Goal: Task Accomplishment & Management: Complete application form

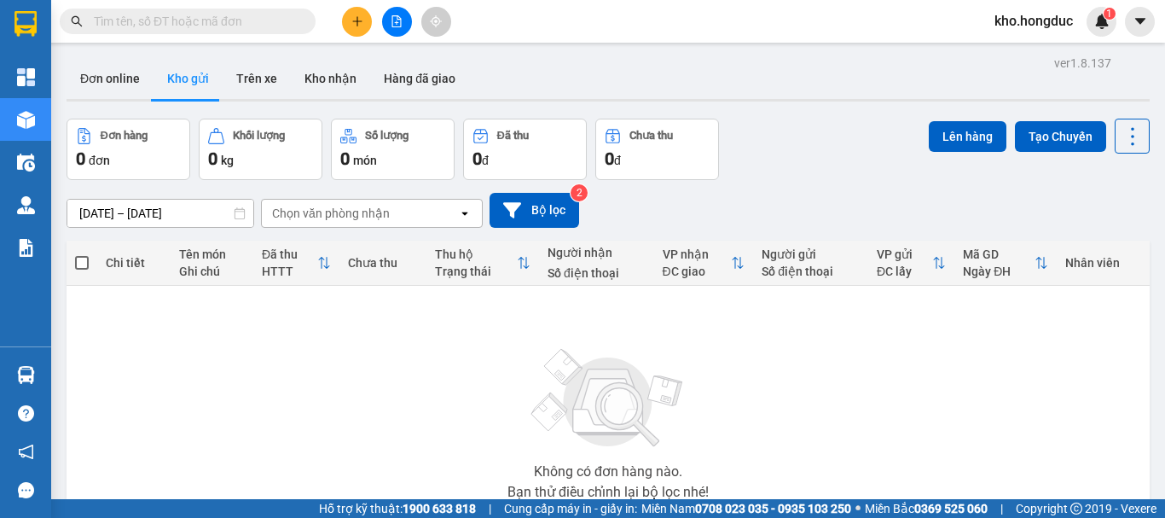
click at [211, 30] on input "text" at bounding box center [194, 21] width 201 height 19
paste input "VPBD3112240002"
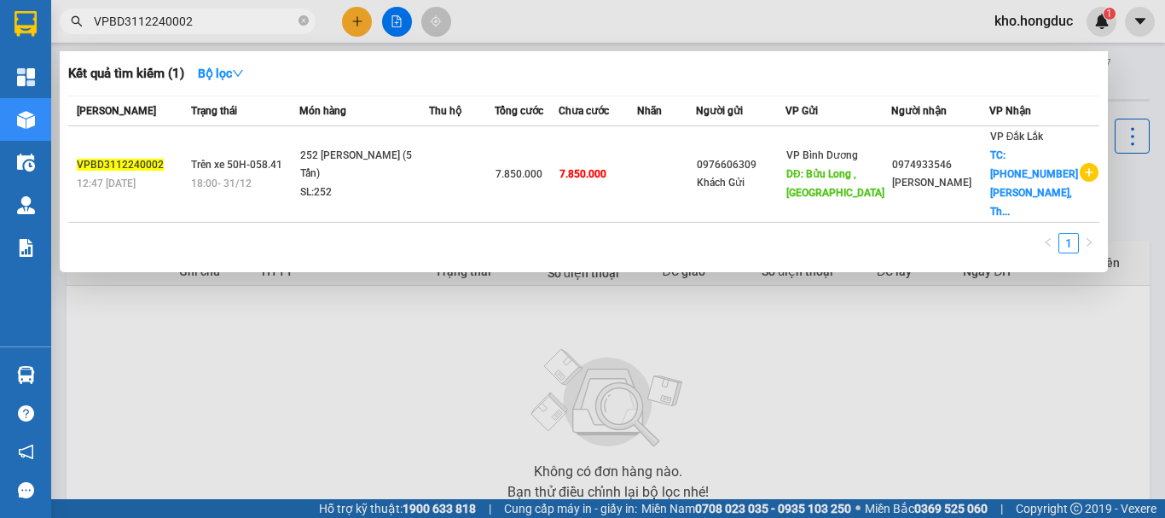
type input "VPBD3112240002"
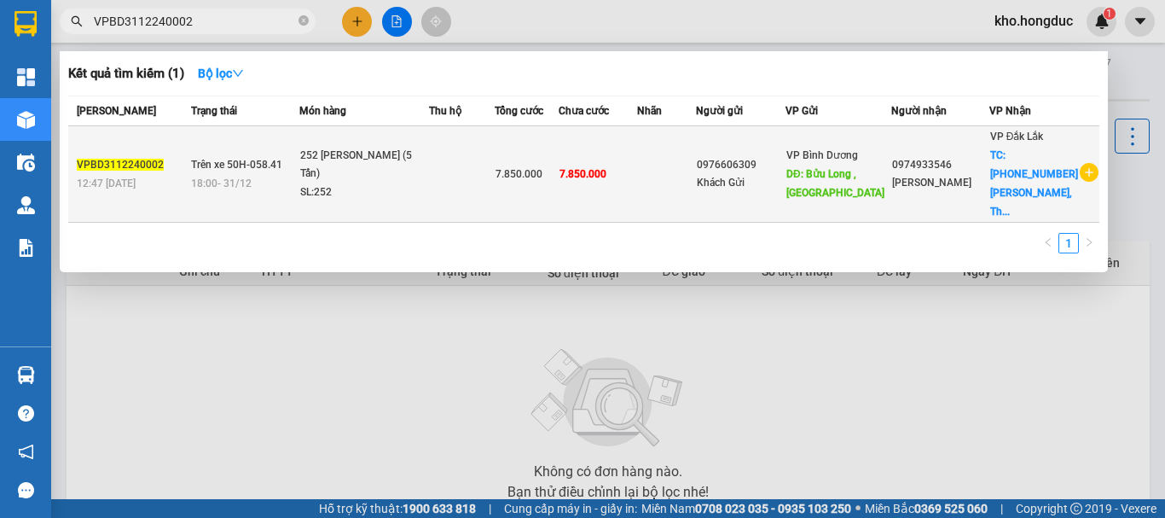
click at [971, 162] on div "0974933546" at bounding box center [940, 165] width 96 height 18
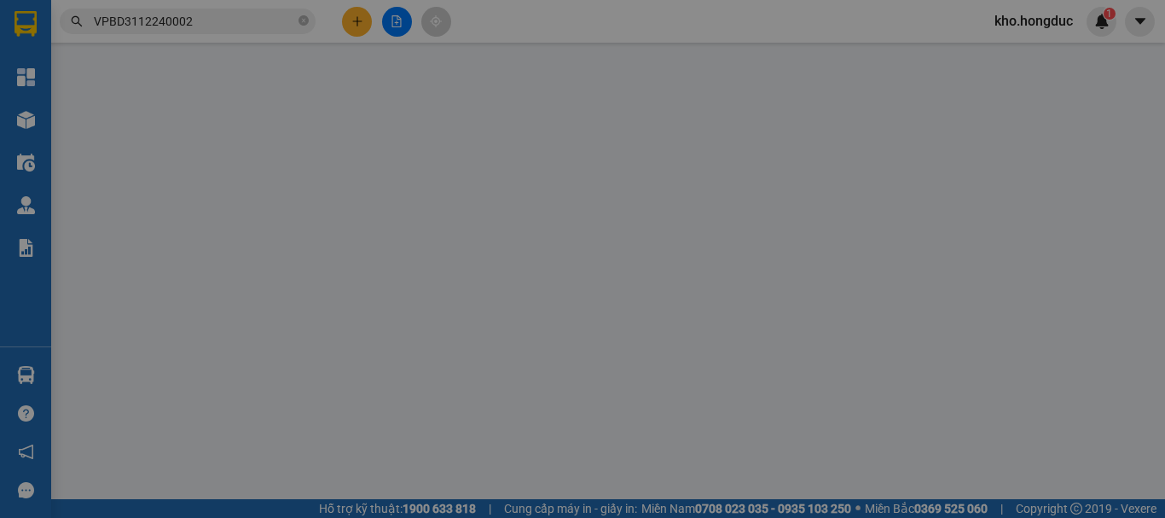
type input "0976606309"
type input "Khách Gửi"
type input "Bửu Long , [GEOGRAPHIC_DATA]"
type input "0974933546"
type input "[PERSON_NAME]"
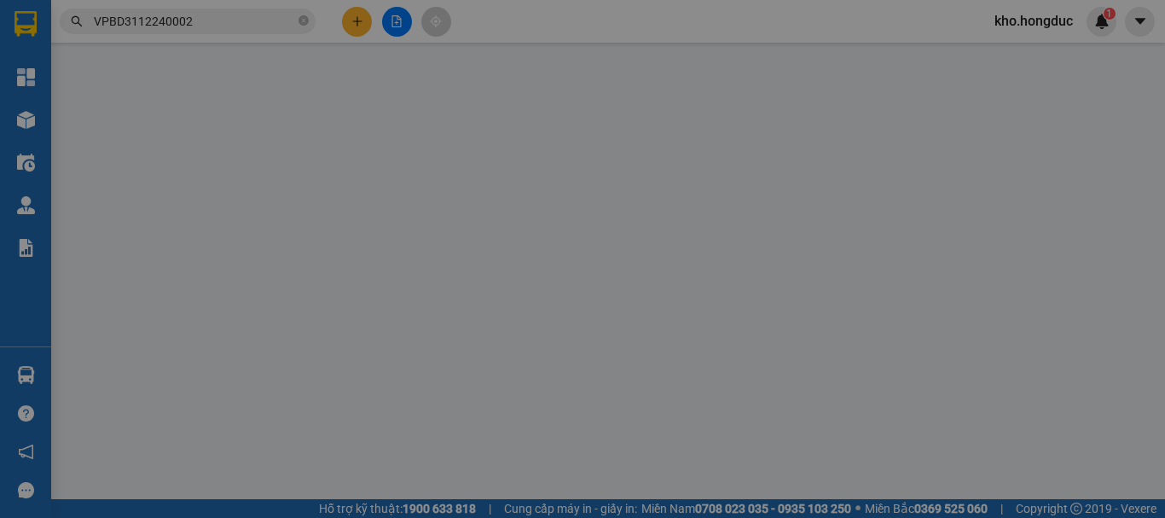
checkbox input "true"
type input "[PHONE_NUMBER] [PERSON_NAME], Thành công, BMT"
type input "7.850.000"
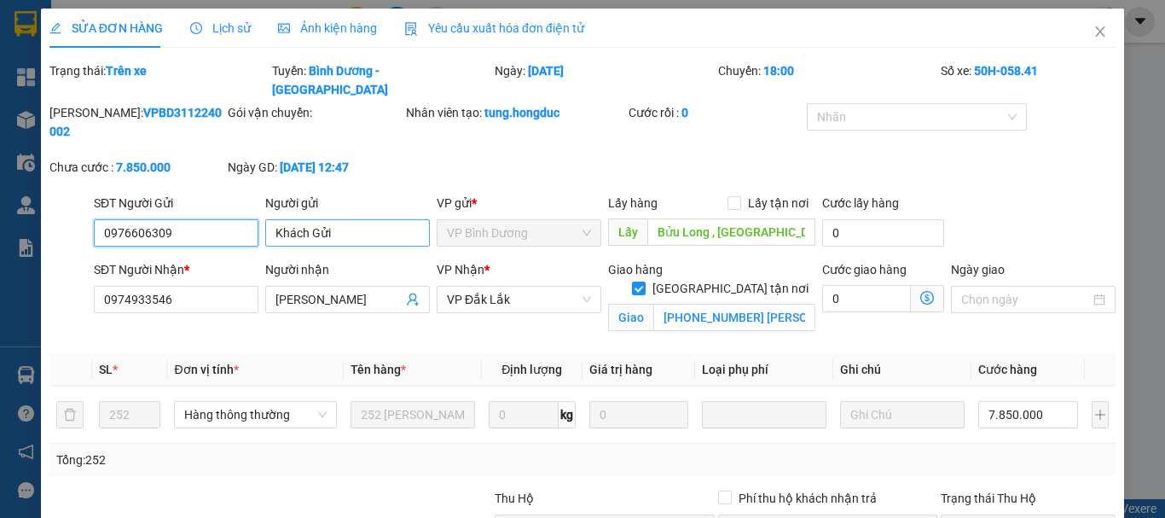
drag, startPoint x: 195, startPoint y: 201, endPoint x: 264, endPoint y: 186, distance: 70.8
click at [70, 194] on div "SĐT Người Gửi 0976606309 0976606309 Người gửi Khách Gửi VP gửi * VP Bình Dương …" at bounding box center [583, 224] width 1070 height 60
click at [178, 219] on input "0976606309" at bounding box center [176, 232] width 165 height 27
drag, startPoint x: 181, startPoint y: 195, endPoint x: 95, endPoint y: 183, distance: 87.0
click at [95, 219] on input "0976606309" at bounding box center [176, 232] width 165 height 27
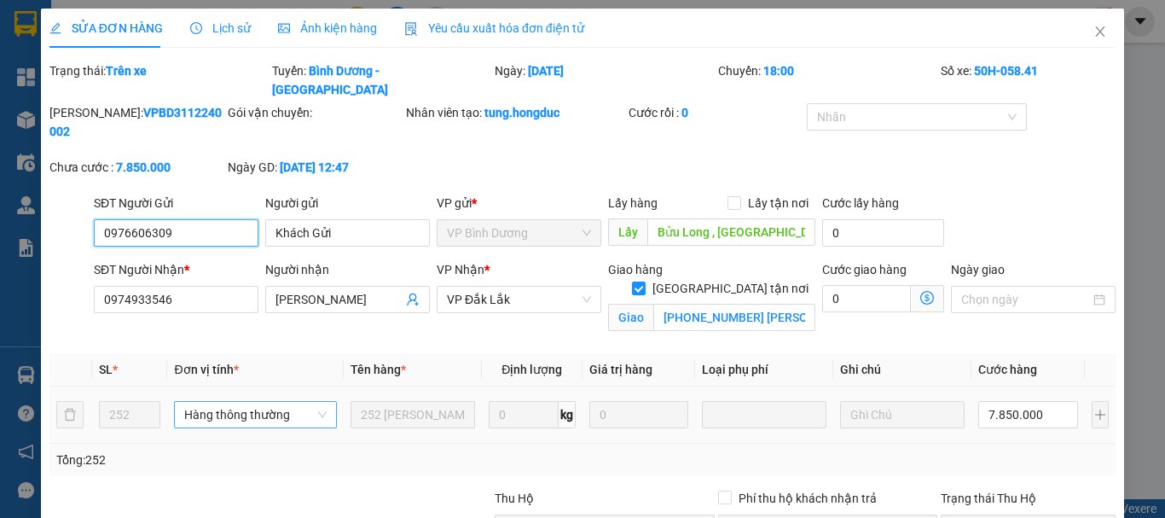
click at [320, 402] on span "Hàng thông thường" at bounding box center [255, 415] width 142 height 26
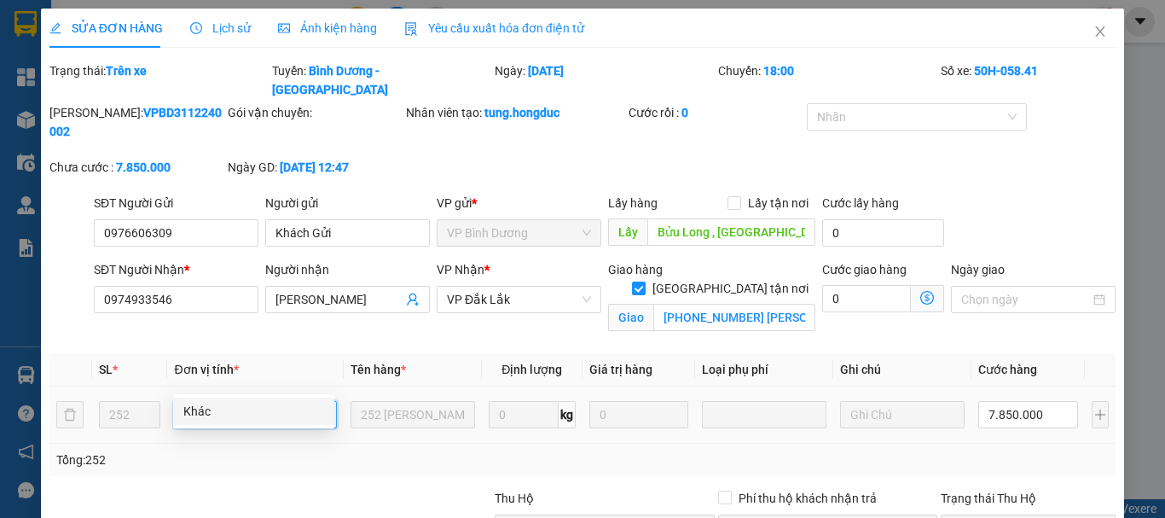
click at [320, 402] on span "Hàng thông thường" at bounding box center [255, 415] width 142 height 26
click at [1087, 25] on span "Close" at bounding box center [1100, 33] width 48 height 48
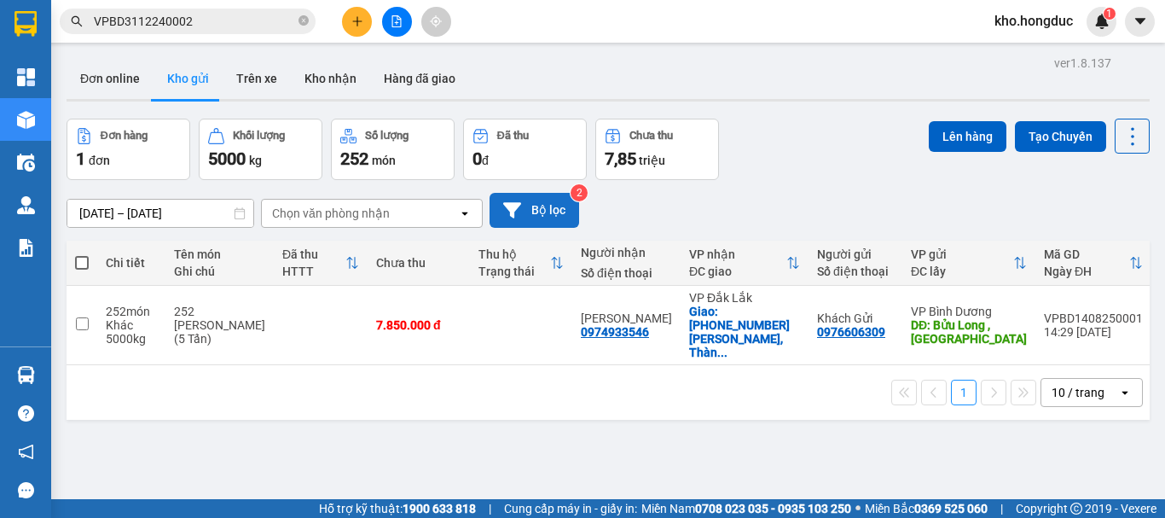
click at [499, 202] on button "Bộ lọc" at bounding box center [535, 210] width 90 height 35
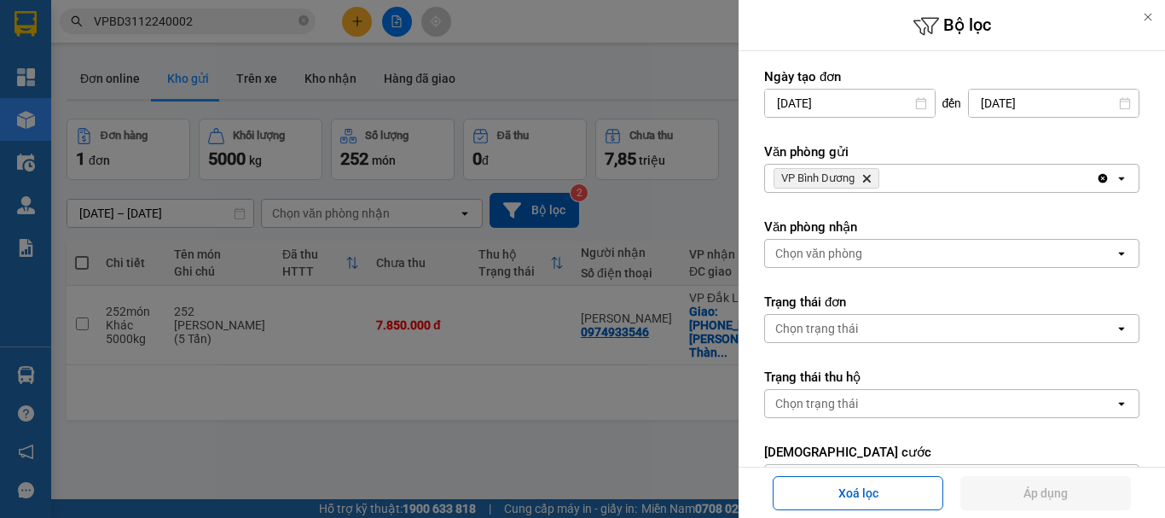
click at [871, 180] on icon "Delete" at bounding box center [867, 178] width 10 height 10
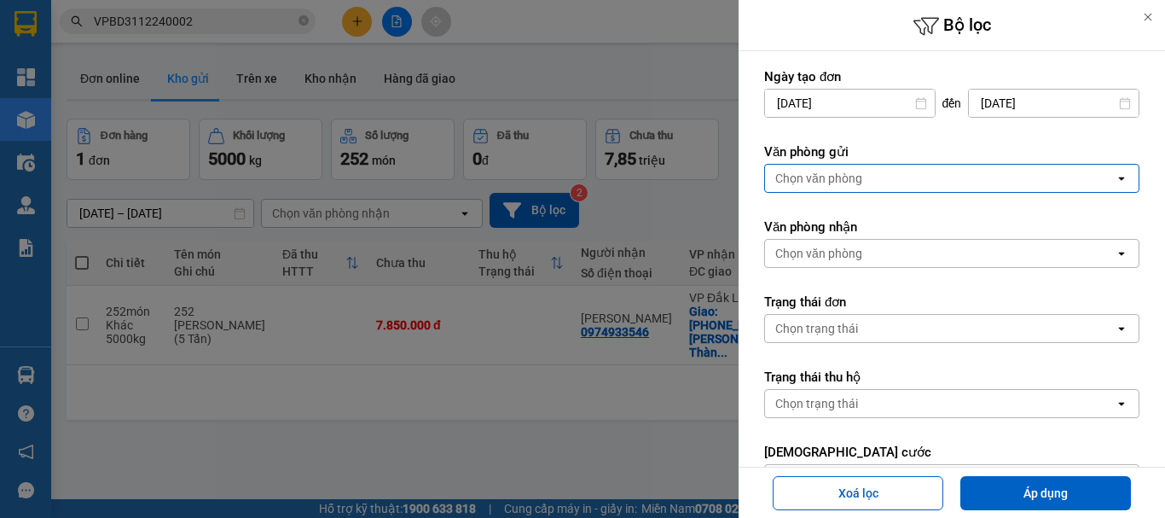
click at [871, 180] on div "Chọn văn phòng" at bounding box center [940, 178] width 350 height 27
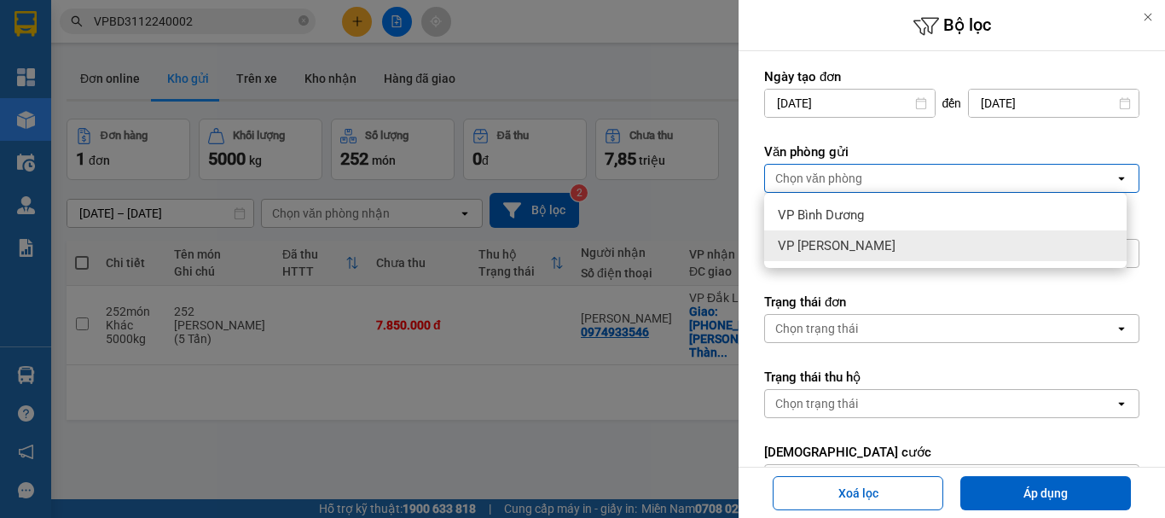
click at [847, 241] on span "VP [PERSON_NAME]" at bounding box center [837, 245] width 118 height 17
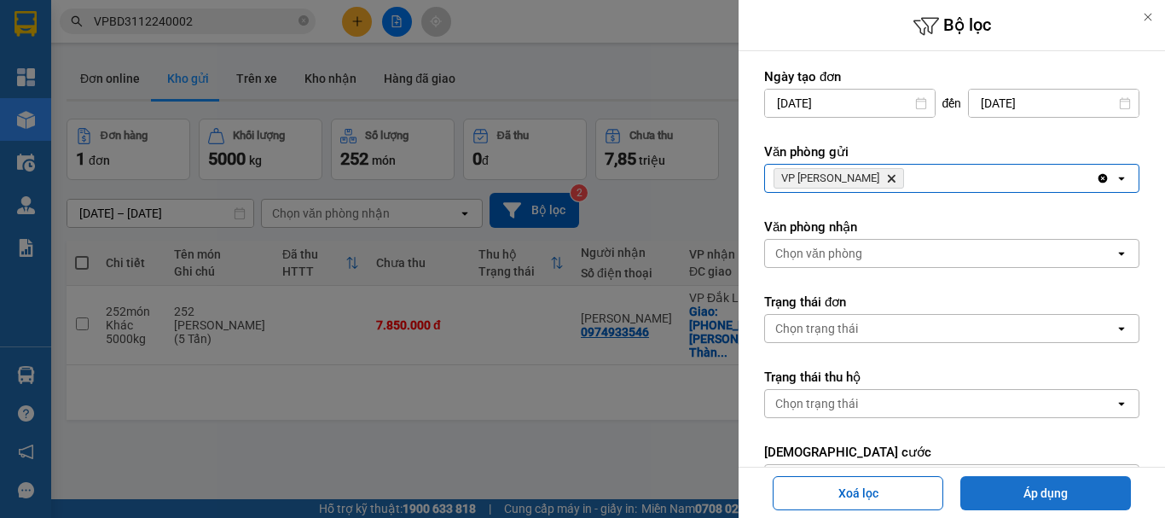
click at [1051, 495] on button "Áp dụng" at bounding box center [1045, 493] width 171 height 34
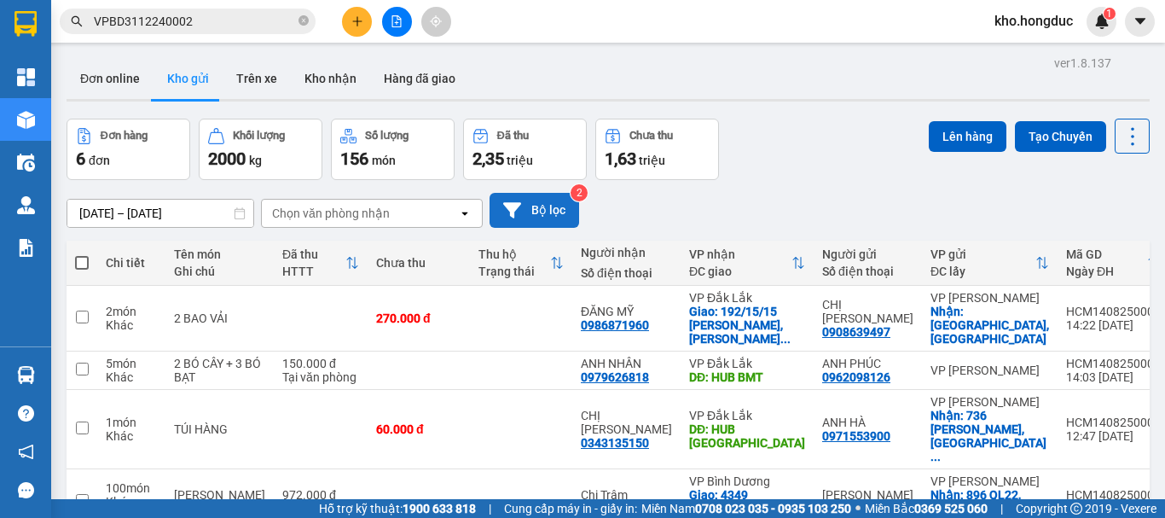
click at [572, 204] on button "Bộ lọc" at bounding box center [535, 210] width 90 height 35
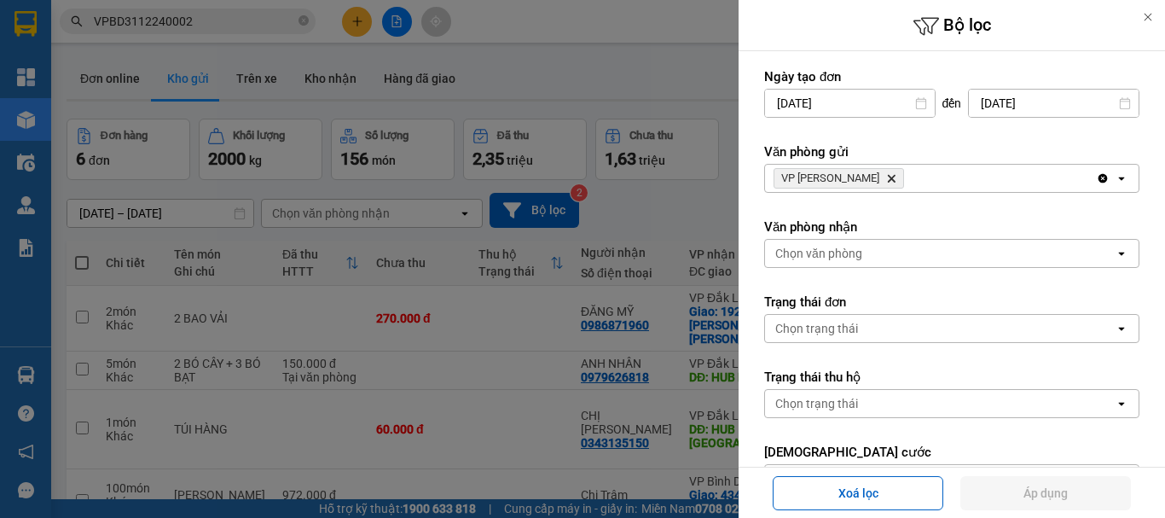
click at [886, 177] on icon "Delete" at bounding box center [891, 178] width 10 height 10
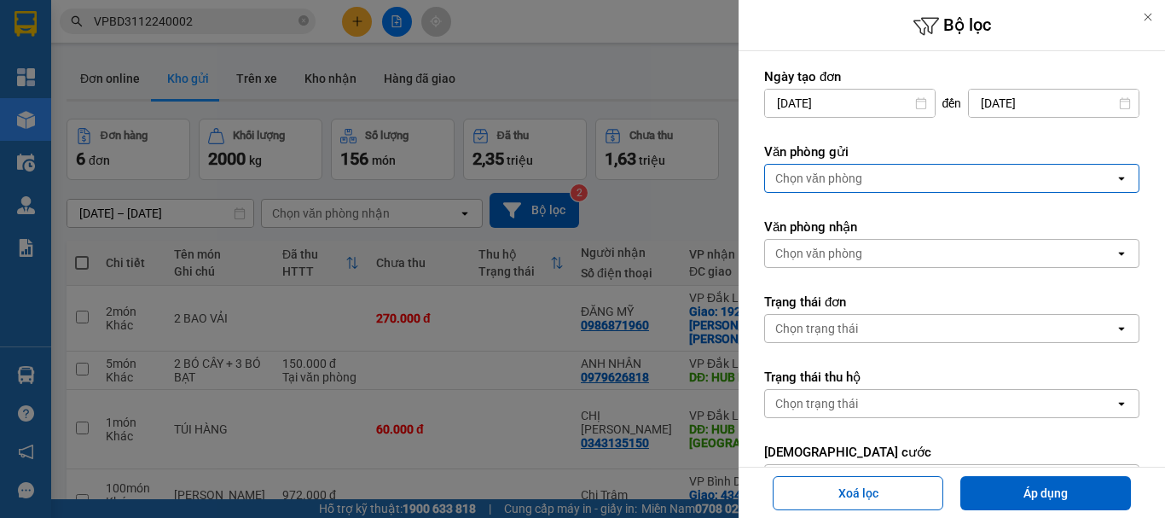
click at [868, 177] on div "Chọn văn phòng" at bounding box center [940, 178] width 350 height 27
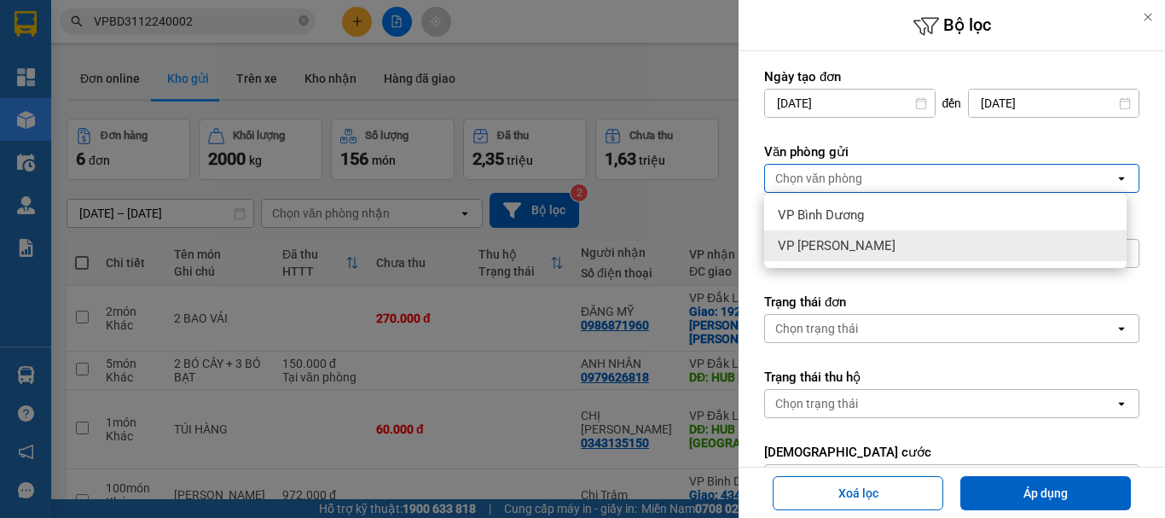
click at [826, 236] on div "VP [PERSON_NAME]" at bounding box center [945, 245] width 363 height 31
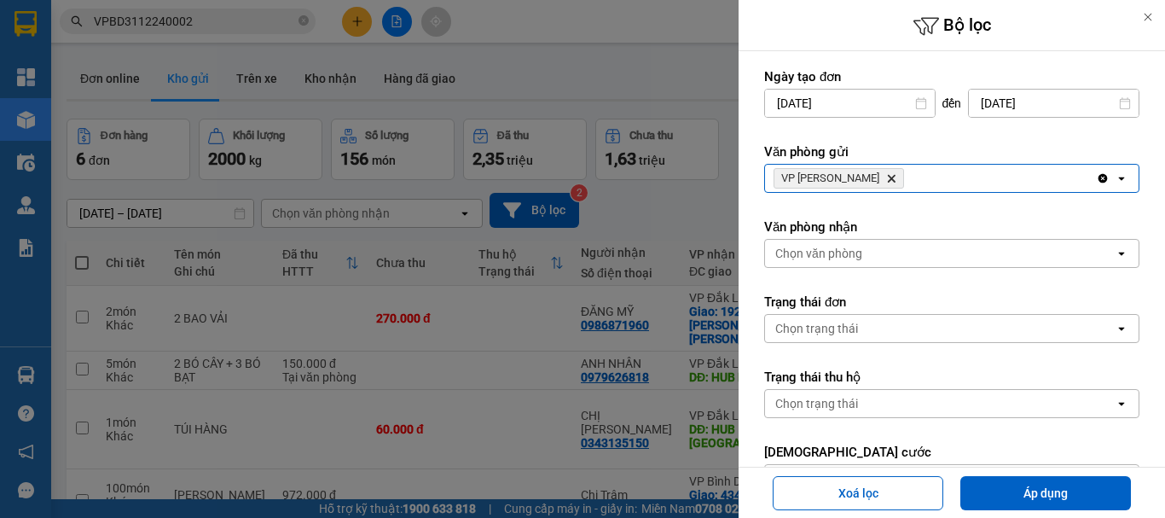
click at [886, 177] on icon "Delete" at bounding box center [891, 178] width 10 height 10
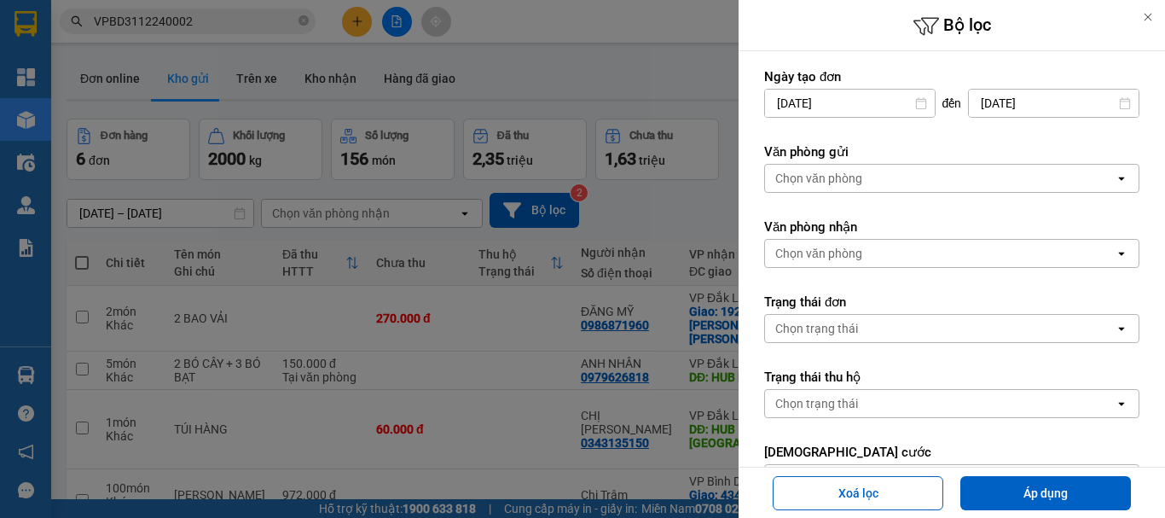
click at [873, 177] on div "Chọn văn phòng" at bounding box center [940, 178] width 350 height 27
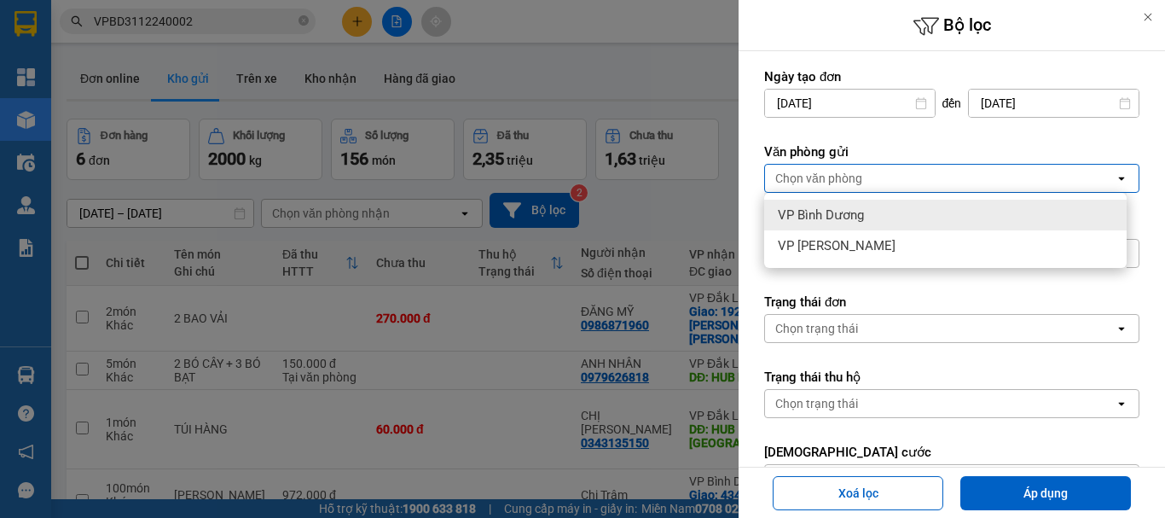
click at [824, 216] on span "VP Bình Dương" at bounding box center [821, 214] width 86 height 17
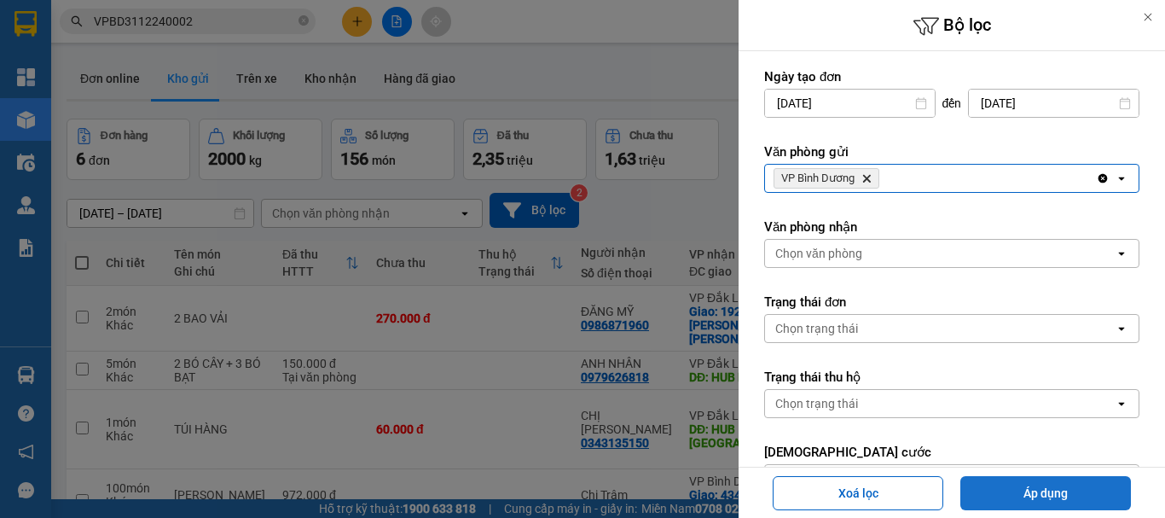
click at [1014, 483] on button "Áp dụng" at bounding box center [1045, 493] width 171 height 34
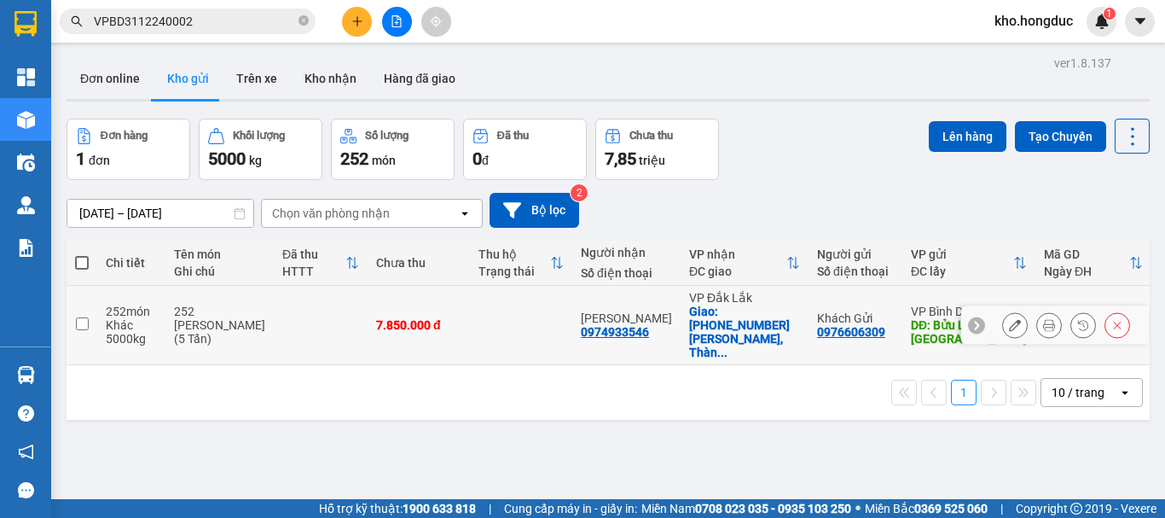
click at [1043, 319] on icon at bounding box center [1049, 325] width 12 height 12
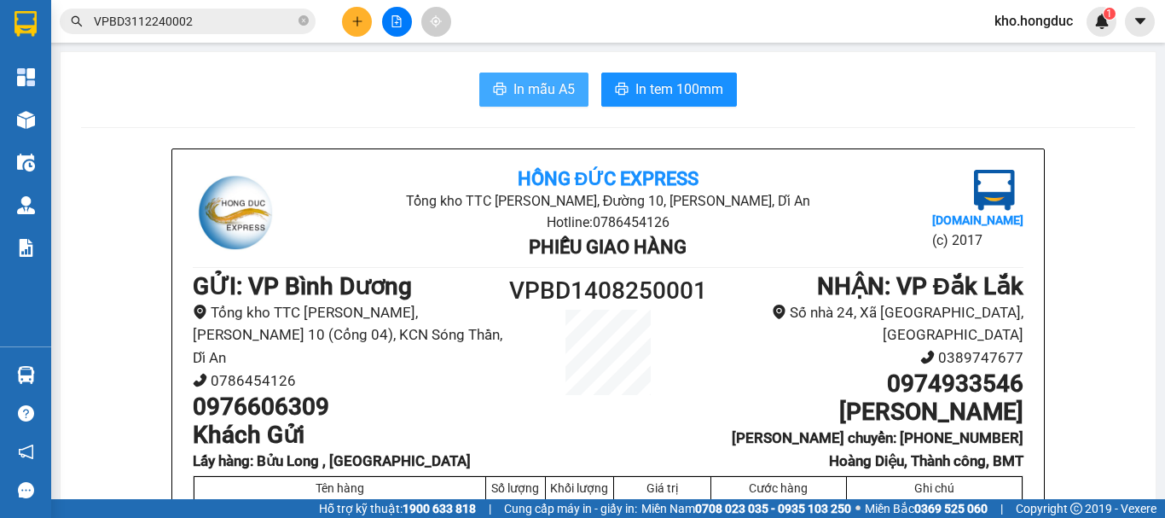
click at [526, 90] on span "In mẫu A5" at bounding box center [544, 88] width 61 height 21
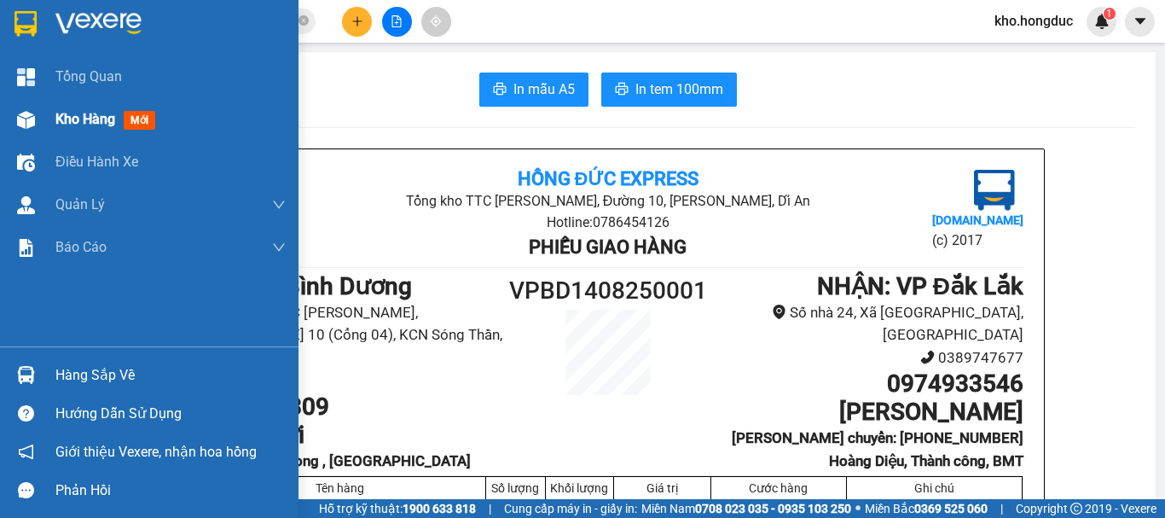
click at [82, 117] on span "Kho hàng" at bounding box center [85, 119] width 60 height 16
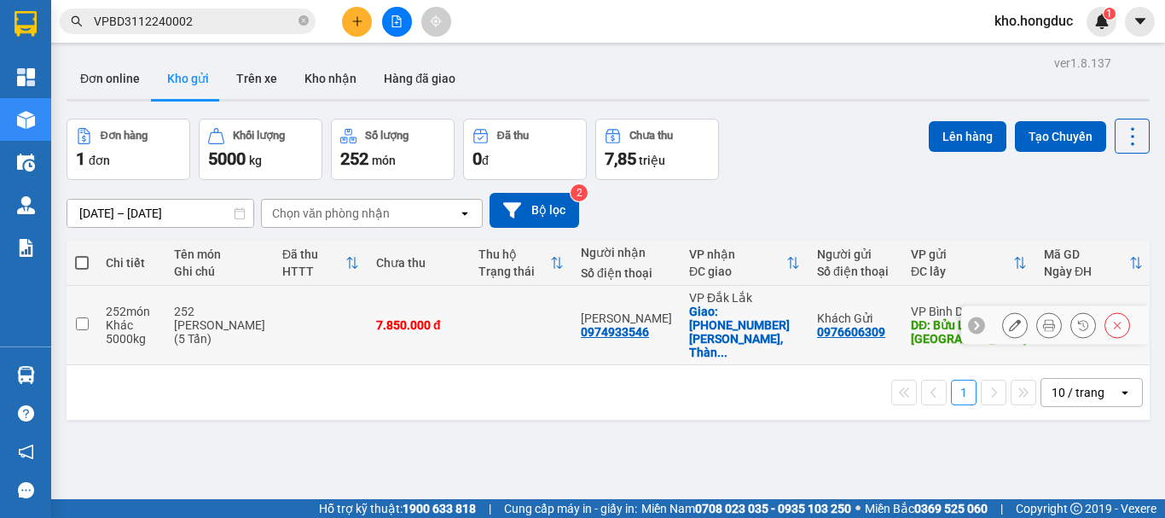
click at [1009, 319] on icon at bounding box center [1015, 325] width 12 height 12
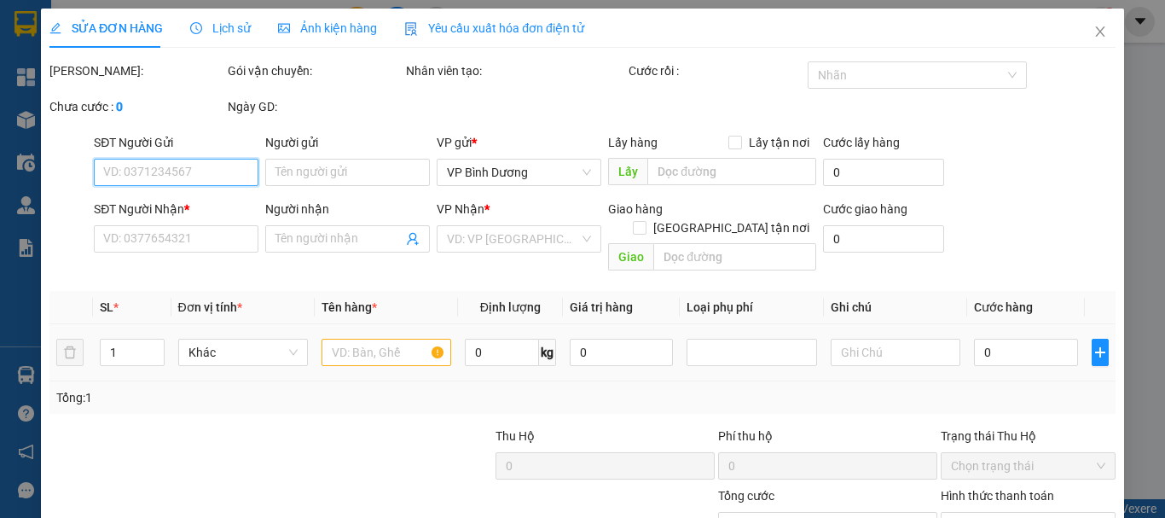
type input "0976606309"
type input "Khách Gửi"
type input "Bửu Long , [GEOGRAPHIC_DATA]"
type input "0974933546"
type input "[PERSON_NAME]"
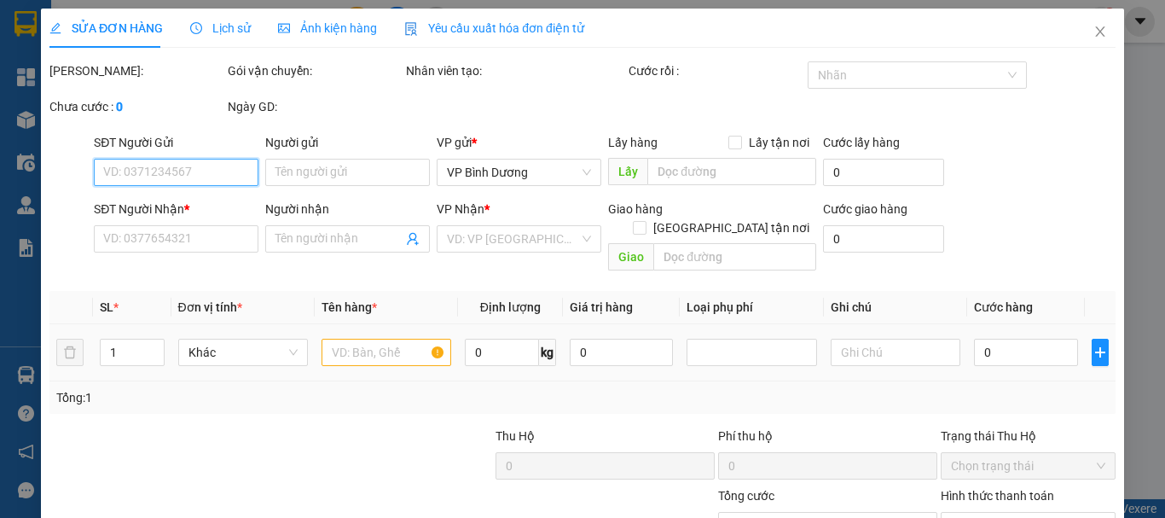
checkbox input "true"
type input "[PHONE_NUMBER] [PERSON_NAME], Thành công, BMT"
type input "7.850.000"
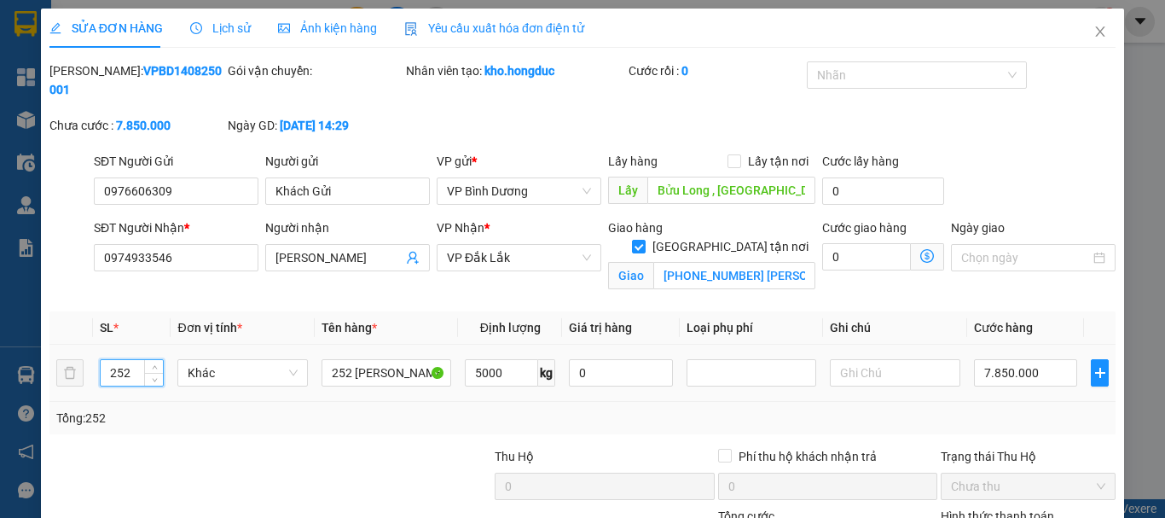
click at [132, 360] on input "252" at bounding box center [132, 373] width 63 height 26
drag, startPoint x: 132, startPoint y: 354, endPoint x: 116, endPoint y: 349, distance: 17.0
click at [116, 360] on input "252" at bounding box center [132, 373] width 63 height 26
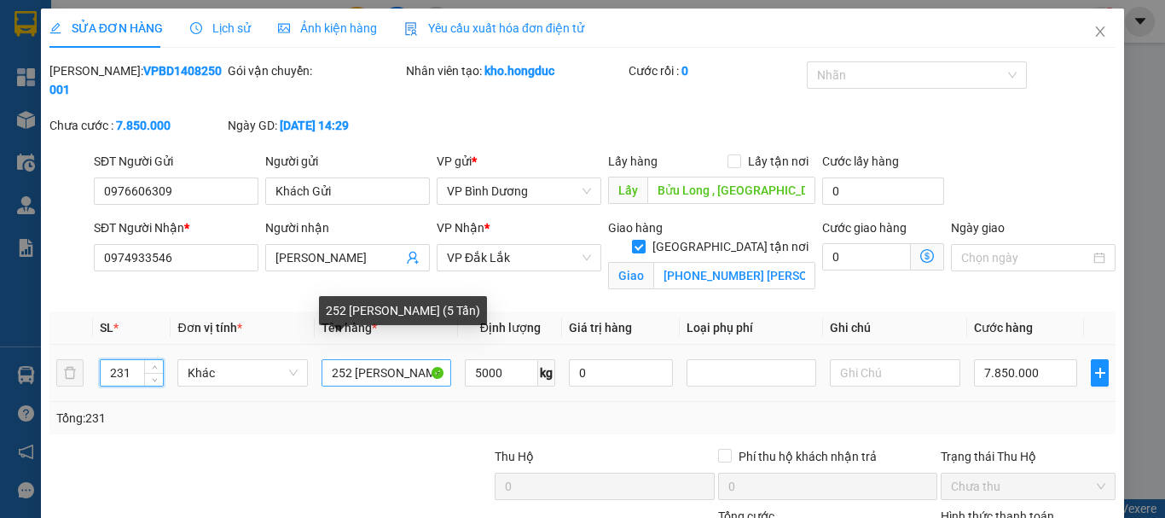
type input "231"
drag, startPoint x: 335, startPoint y: 353, endPoint x: 345, endPoint y: 354, distance: 9.4
click at [345, 359] on input "252 [PERSON_NAME] (5 Tấn)" at bounding box center [387, 372] width 130 height 27
drag, startPoint x: 353, startPoint y: 354, endPoint x: 301, endPoint y: 353, distance: 52.0
click at [301, 353] on tr "231 Khác 252 [PERSON_NAME] (5 Tấn) 5000 kg 0 7.850.000" at bounding box center [582, 373] width 1066 height 57
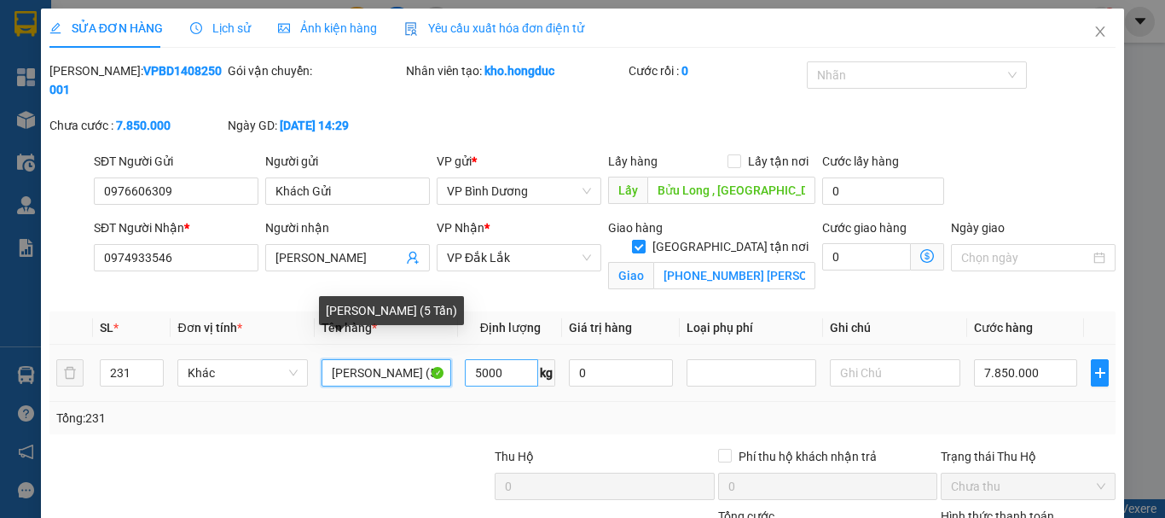
scroll to position [0, 5]
drag, startPoint x: 404, startPoint y: 352, endPoint x: 476, endPoint y: 346, distance: 71.9
click at [479, 353] on tr "231 [PERSON_NAME] (5 Tấn) 5000 kg 0 7.850.000" at bounding box center [582, 373] width 1066 height 57
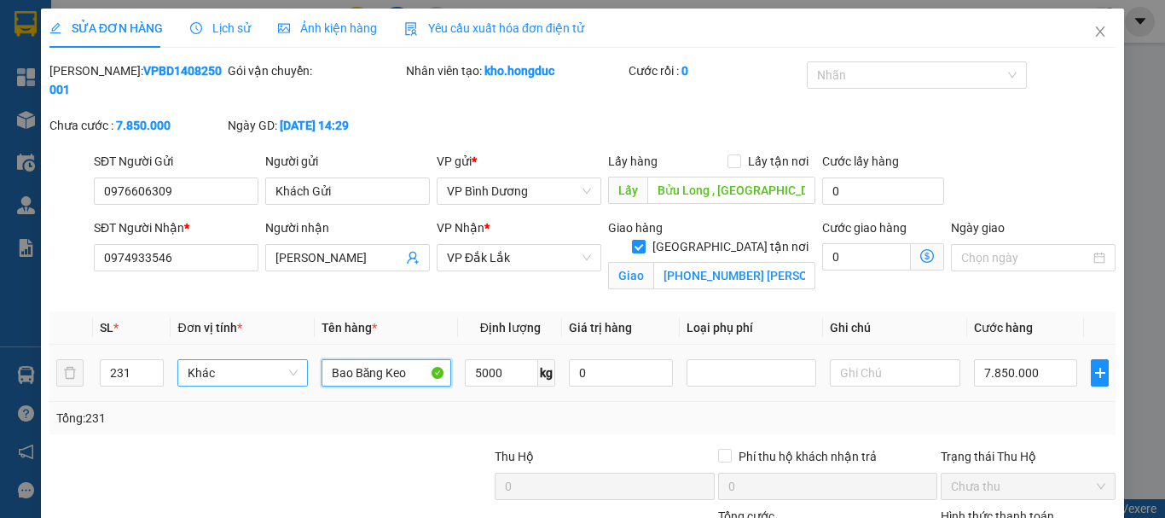
click at [251, 360] on span "Khác" at bounding box center [242, 373] width 109 height 26
type input "Bao Băng Keo"
type input "Bao"
type input "4620"
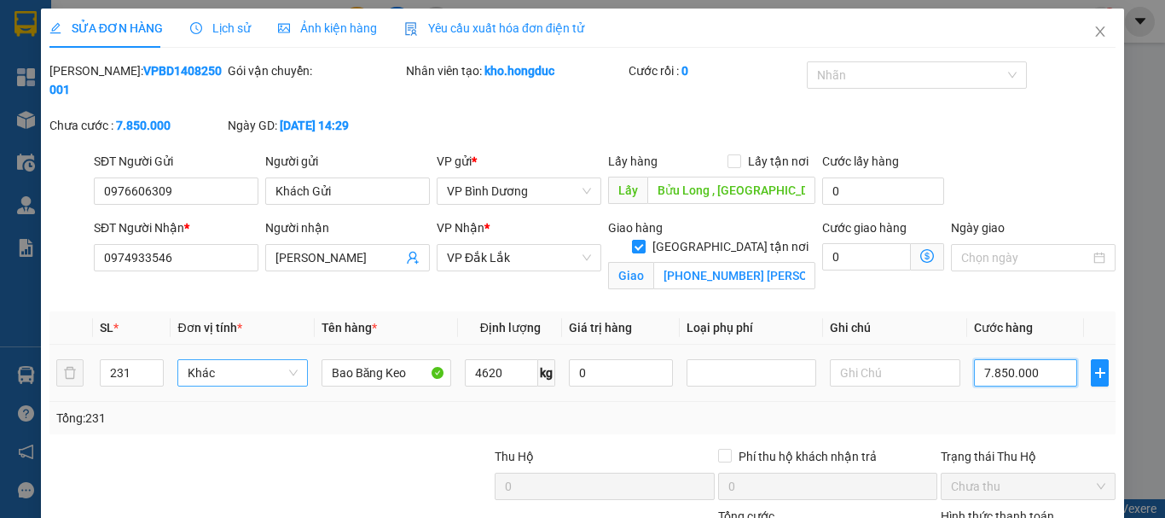
click at [1001, 359] on input "7.850.000" at bounding box center [1026, 372] width 104 height 27
type input "785.000"
type input "78.500"
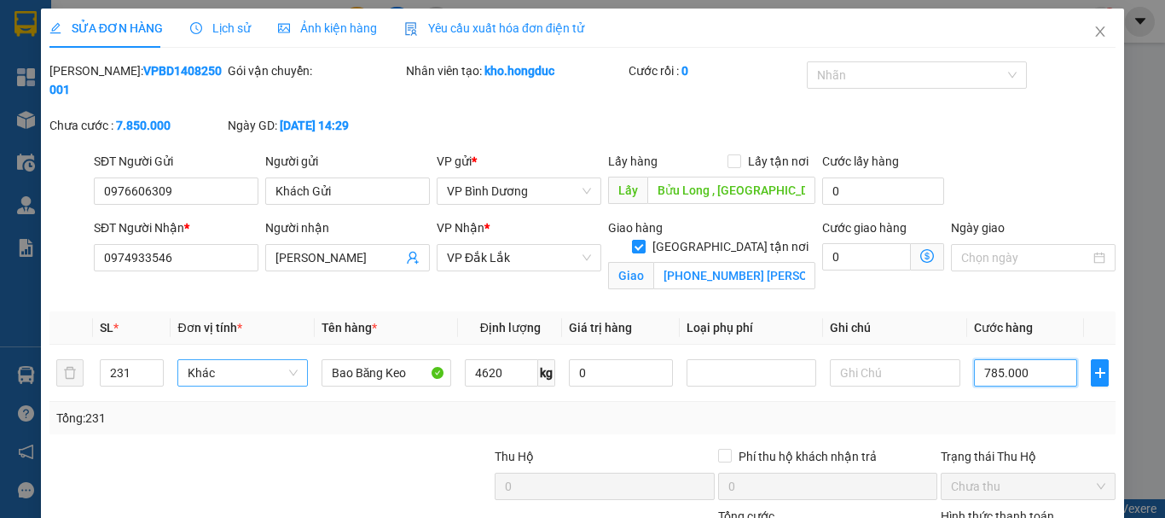
type input "78.500"
type input "7.850"
type input "785"
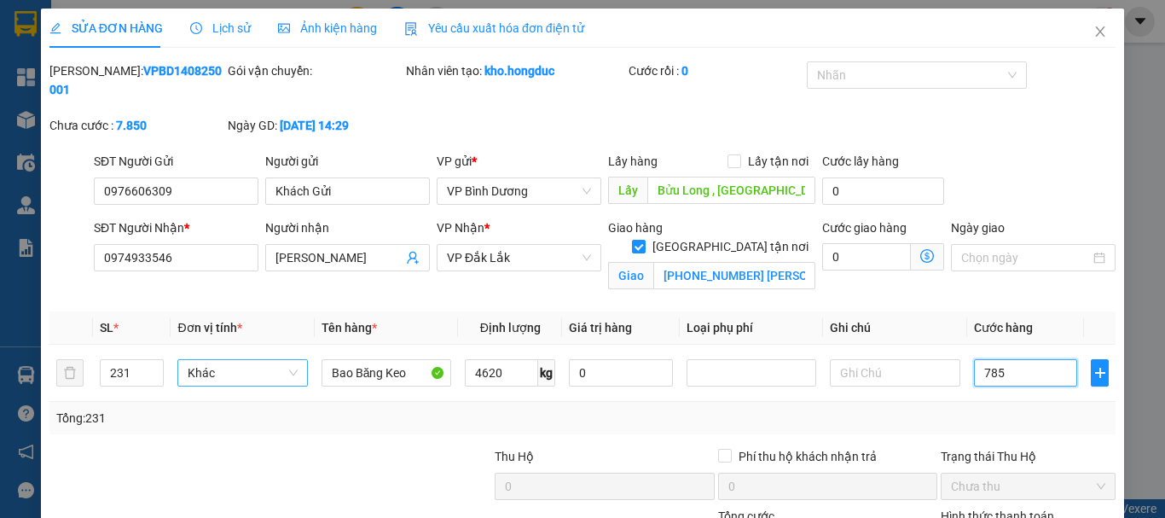
type input "785"
type input "78"
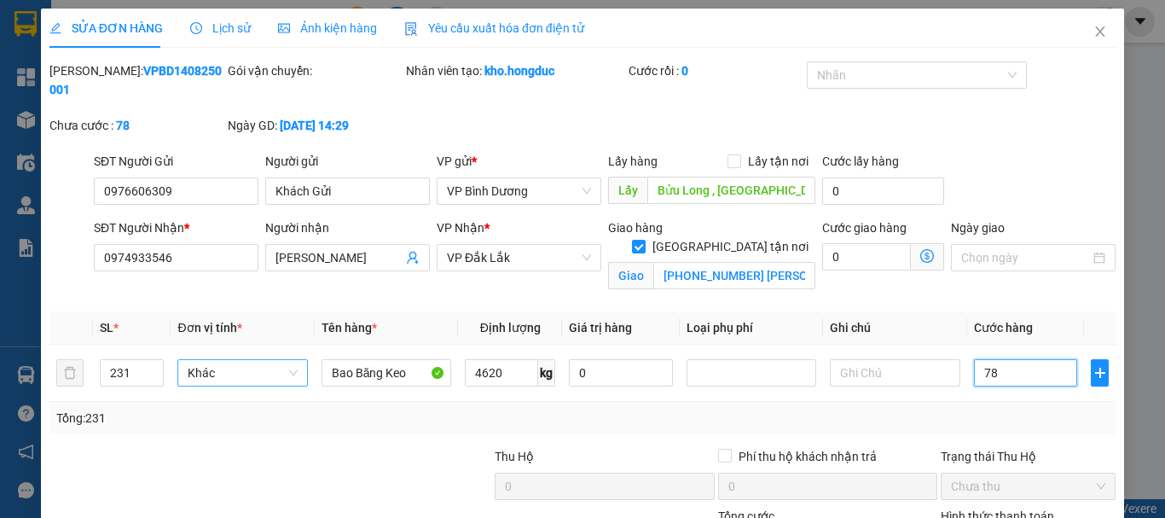
type input "7"
type input "72"
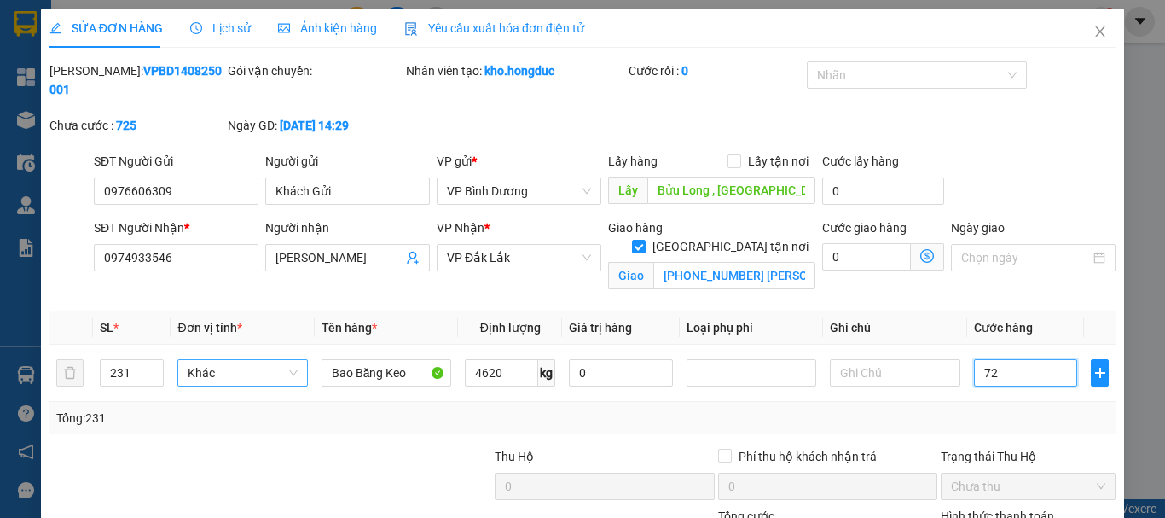
type input "725"
type input "7.253"
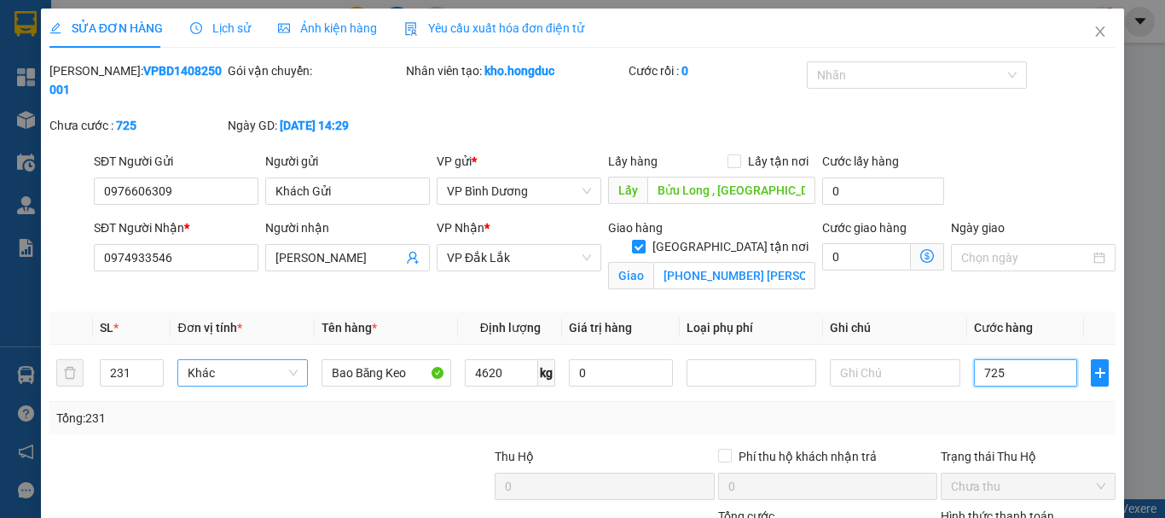
type input "7.253"
type input "72.530"
type input "725.300"
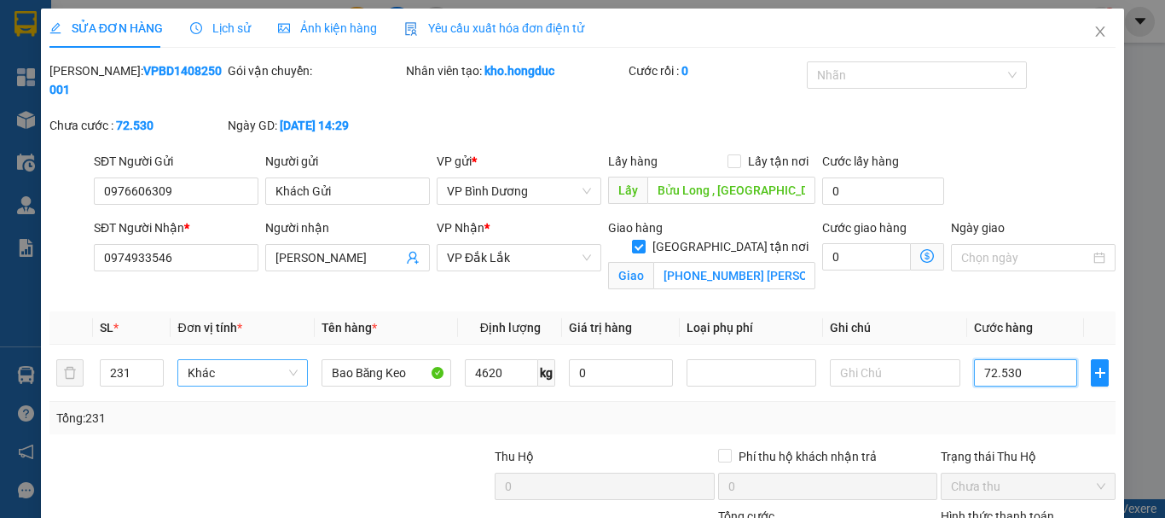
type input "725.300"
type input "7.253.000"
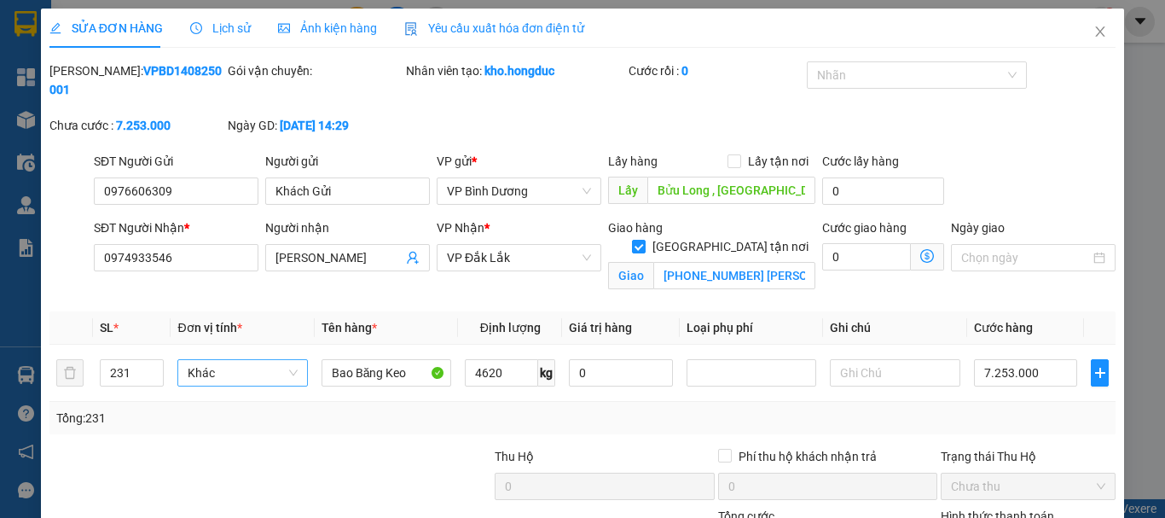
scroll to position [137, 0]
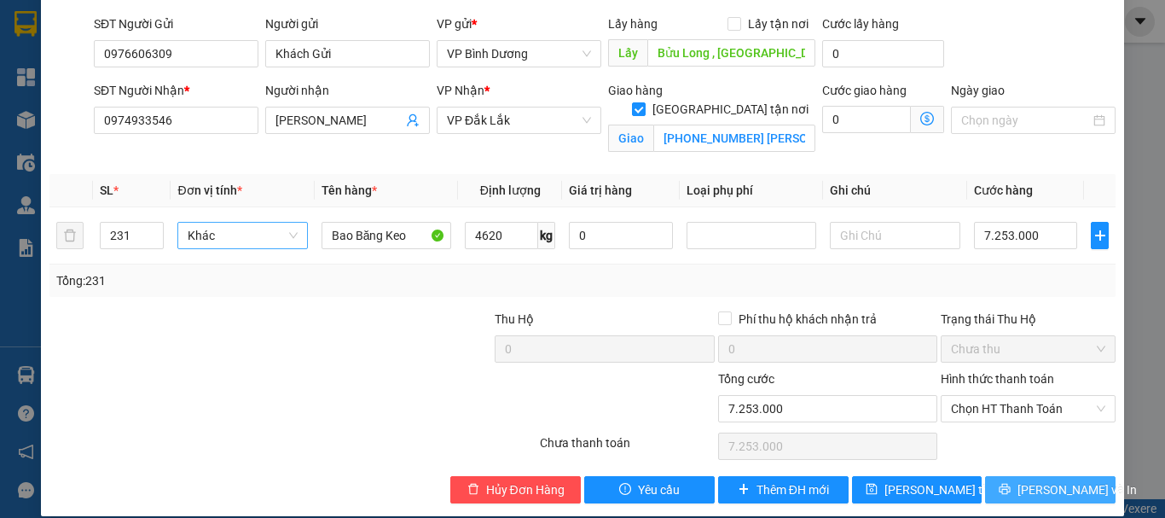
click at [1020, 476] on button "[PERSON_NAME] và In" at bounding box center [1050, 489] width 131 height 27
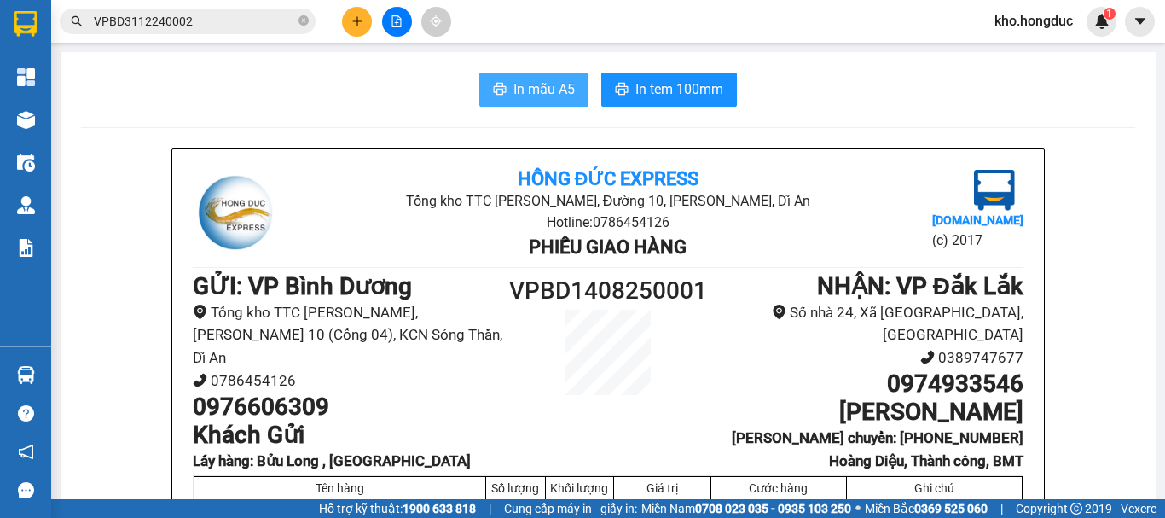
click at [549, 85] on span "In mẫu A5" at bounding box center [544, 88] width 61 height 21
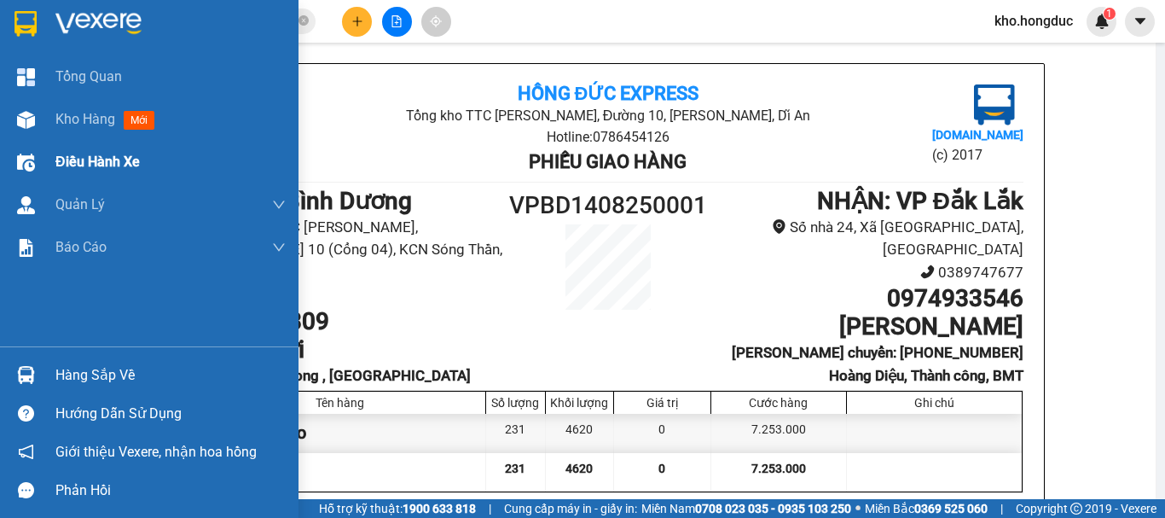
drag, startPoint x: 115, startPoint y: 128, endPoint x: 142, endPoint y: 169, distance: 49.2
click at [114, 128] on div "Kho hàng mới" at bounding box center [108, 118] width 106 height 21
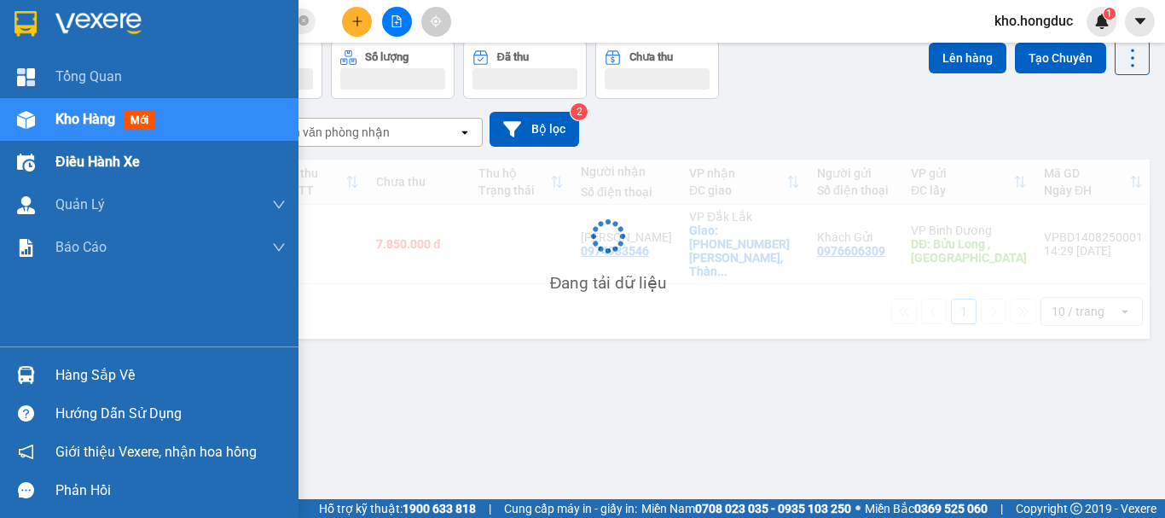
scroll to position [78, 0]
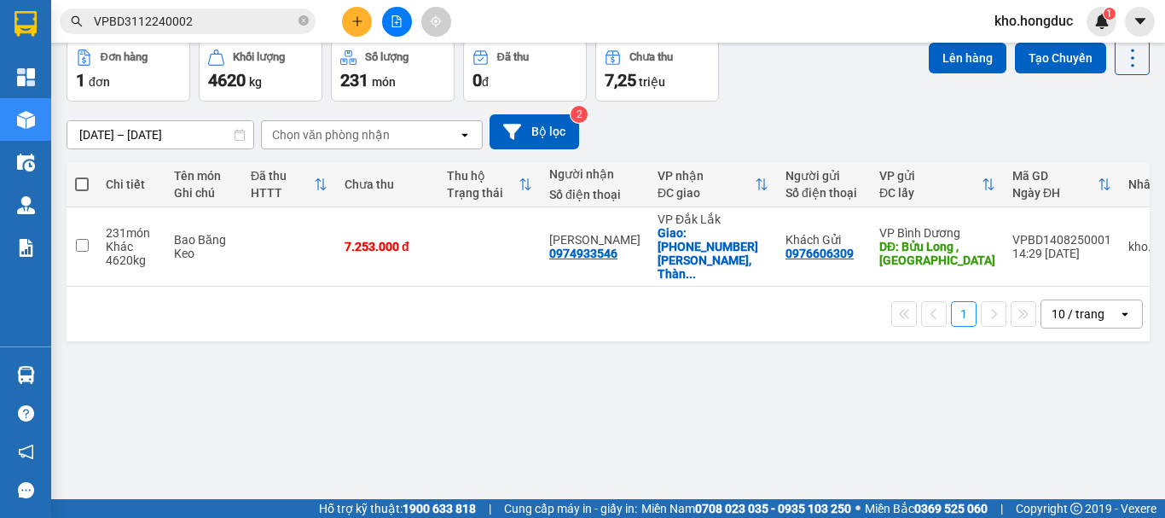
click at [549, 154] on div "[DATE] – [DATE] Press the down arrow key to interact with the calendar and sele…" at bounding box center [608, 132] width 1083 height 61
click at [549, 137] on button "Bộ lọc" at bounding box center [535, 131] width 90 height 35
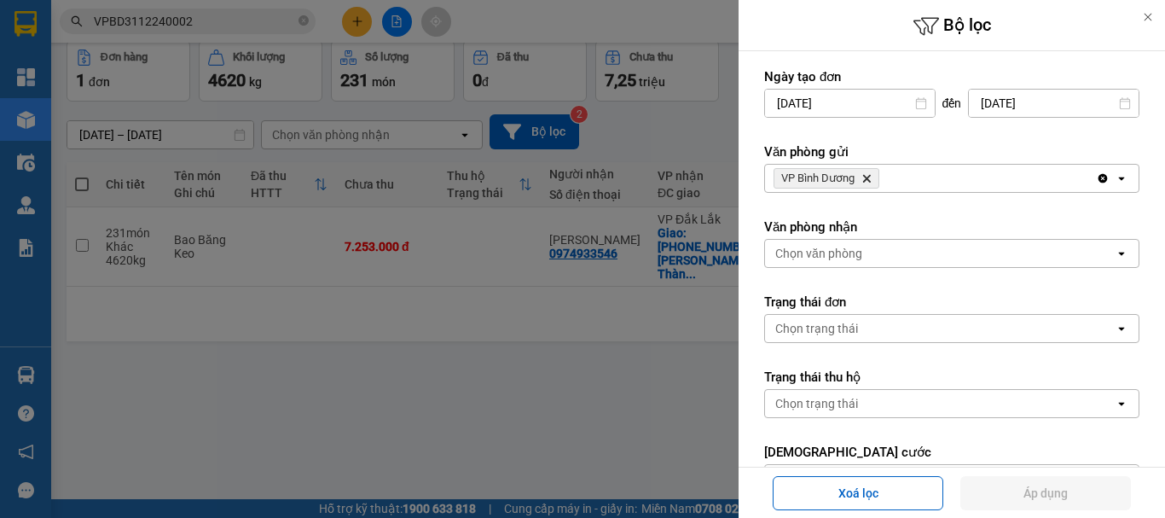
click at [866, 175] on icon "Delete" at bounding box center [867, 178] width 10 height 10
click at [866, 175] on div "VP [PERSON_NAME]" at bounding box center [930, 178] width 331 height 27
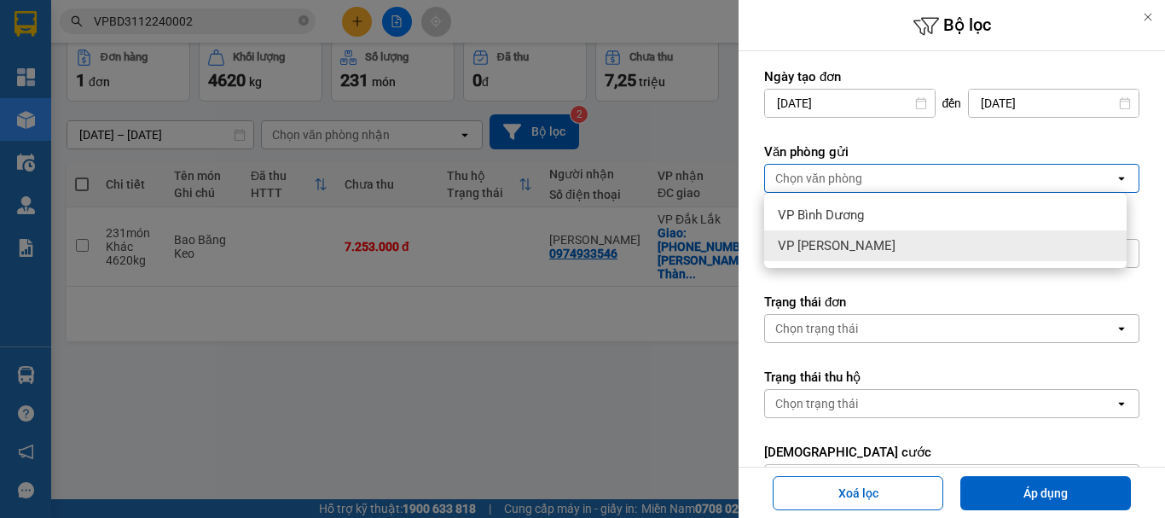
click at [839, 248] on span "VP [PERSON_NAME]" at bounding box center [837, 245] width 118 height 17
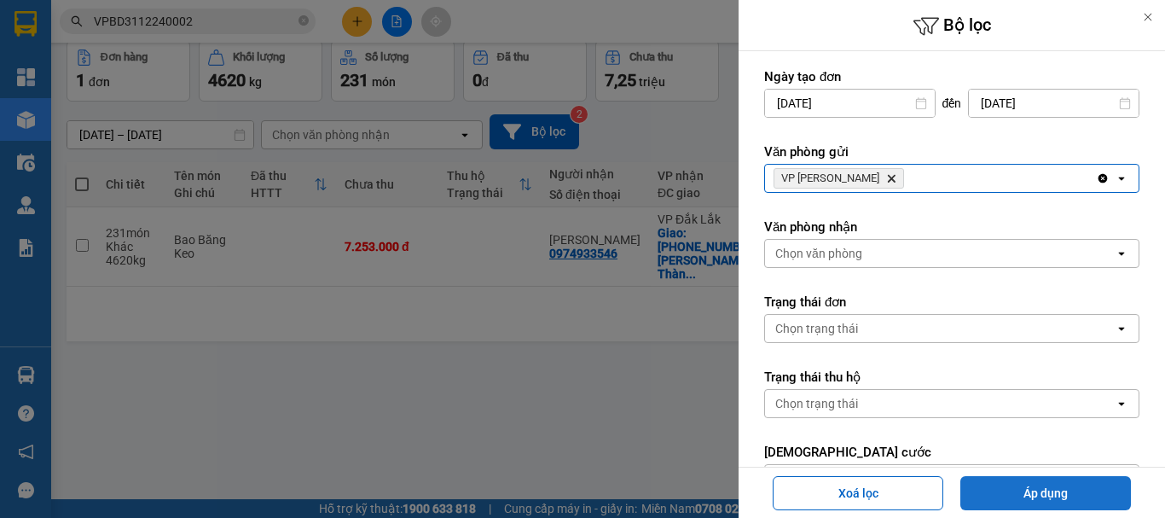
click at [1072, 493] on button "Áp dụng" at bounding box center [1045, 493] width 171 height 34
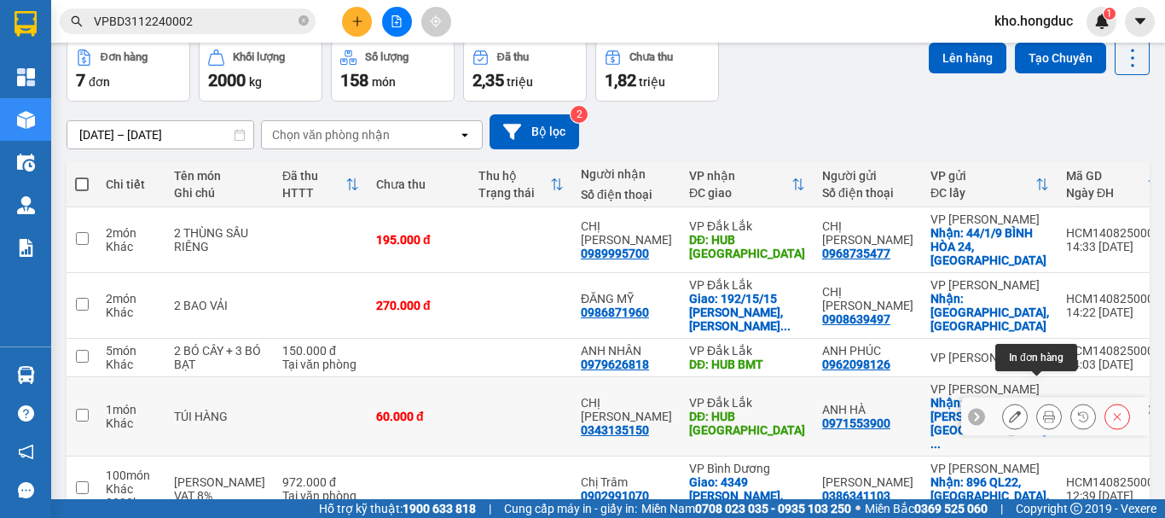
click at [1043, 410] on icon at bounding box center [1049, 416] width 12 height 12
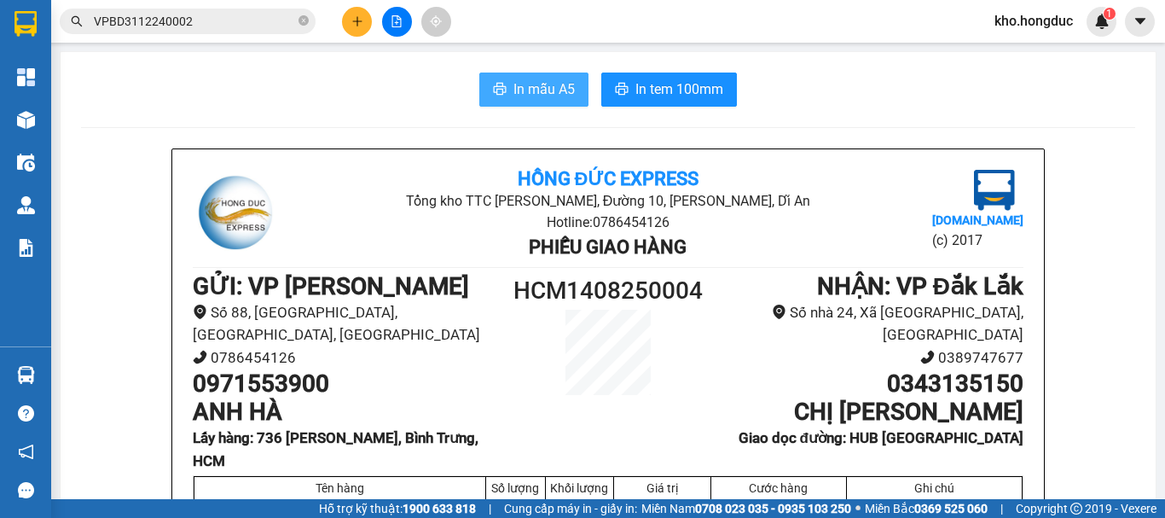
click at [514, 84] on span "In mẫu A5" at bounding box center [544, 88] width 61 height 21
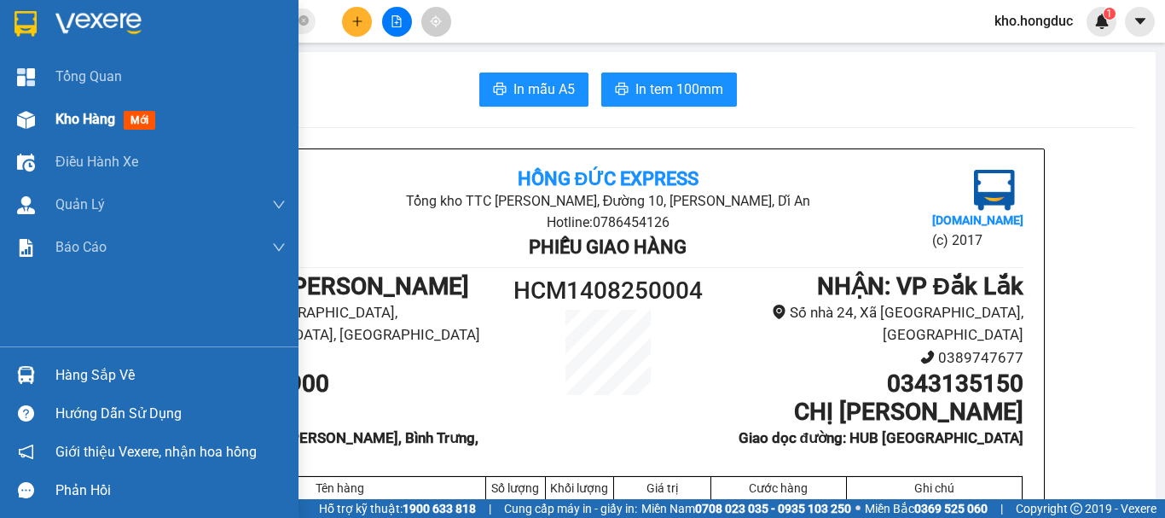
click at [32, 119] on img at bounding box center [26, 120] width 18 height 18
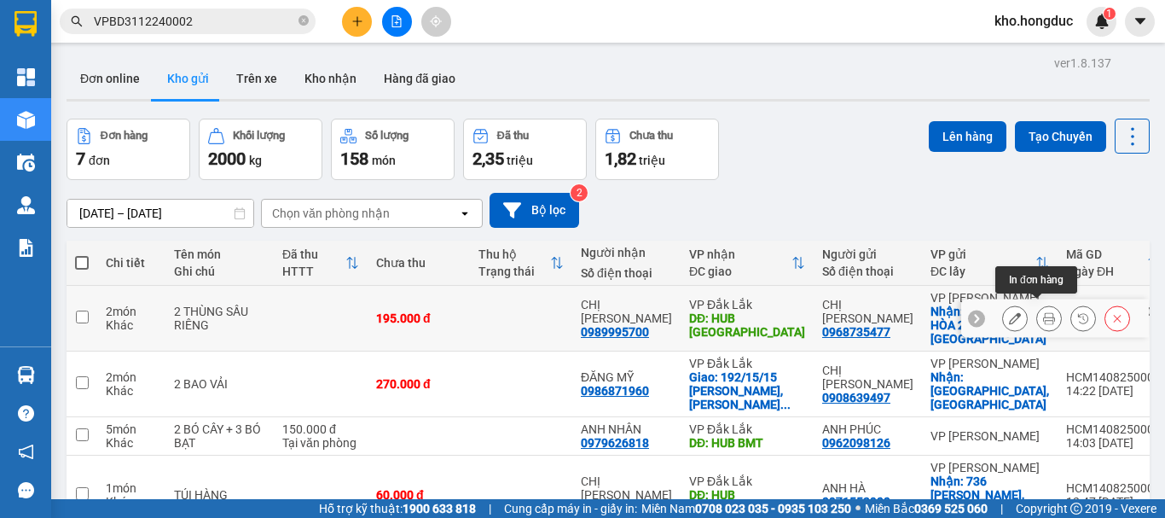
click at [1043, 312] on icon at bounding box center [1049, 318] width 12 height 12
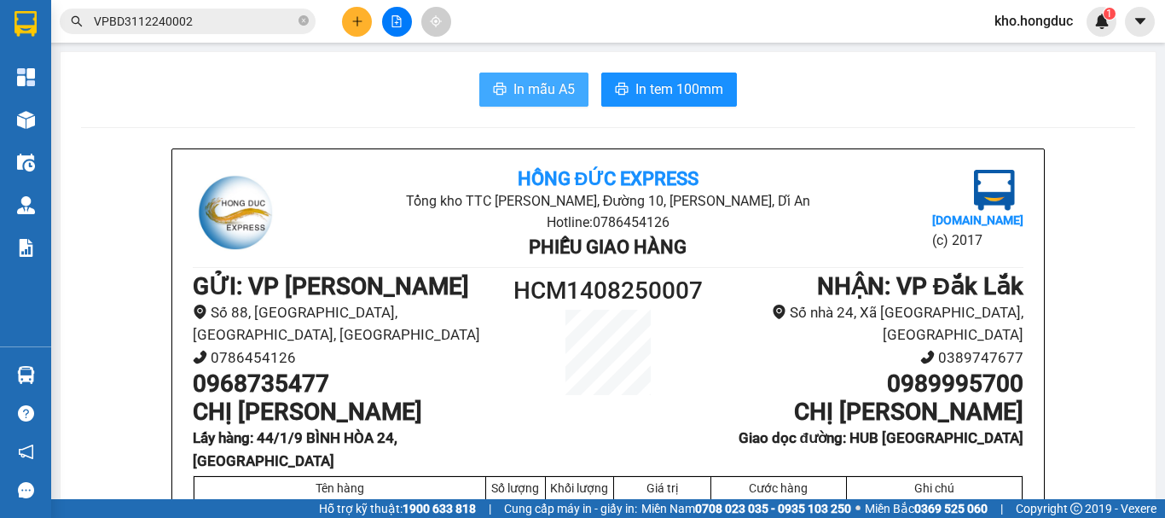
click at [494, 91] on icon "printer" at bounding box center [500, 89] width 14 height 14
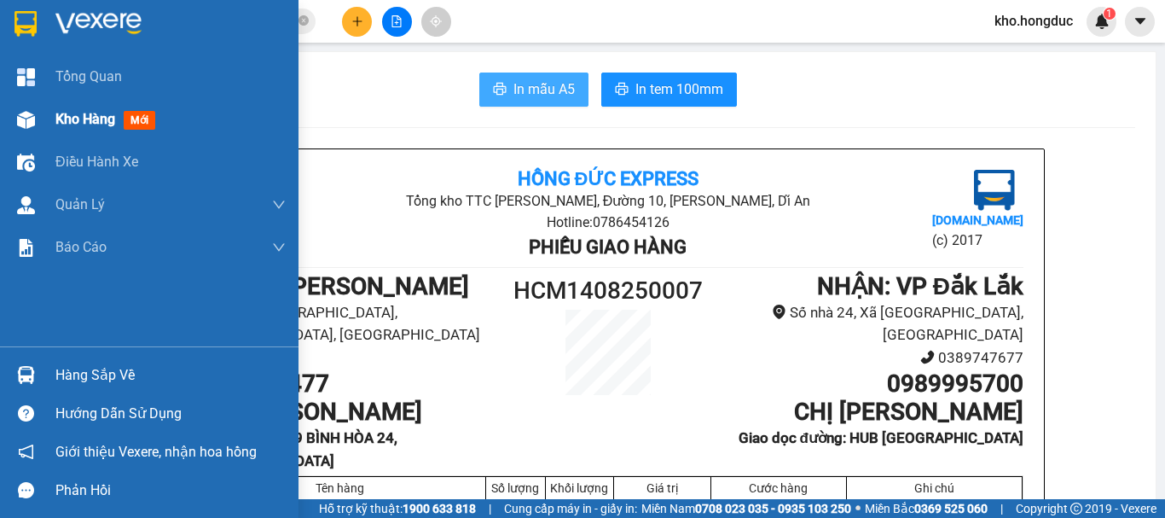
click at [66, 122] on span "Kho hàng" at bounding box center [85, 119] width 60 height 16
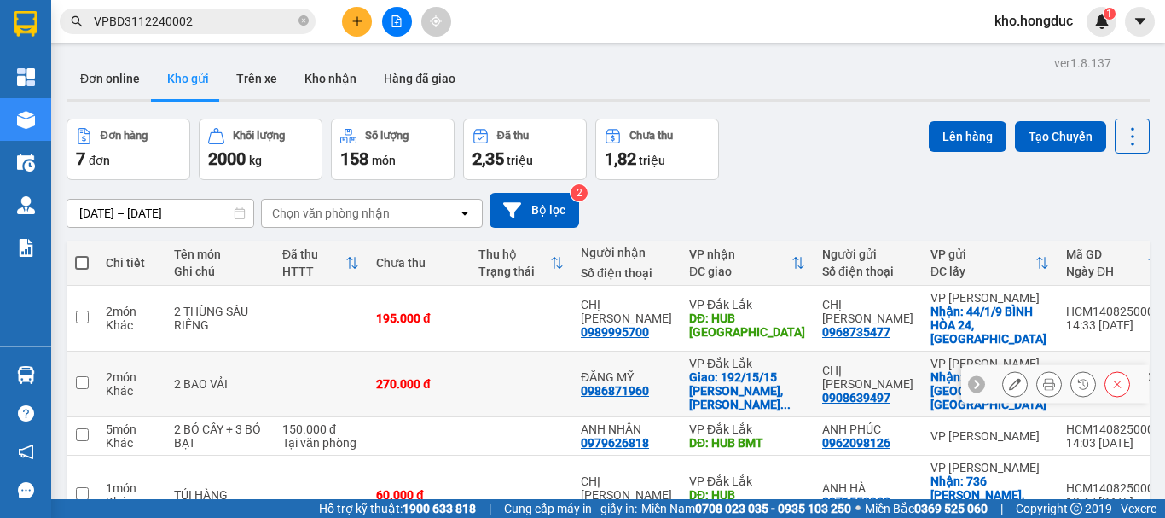
scroll to position [85, 0]
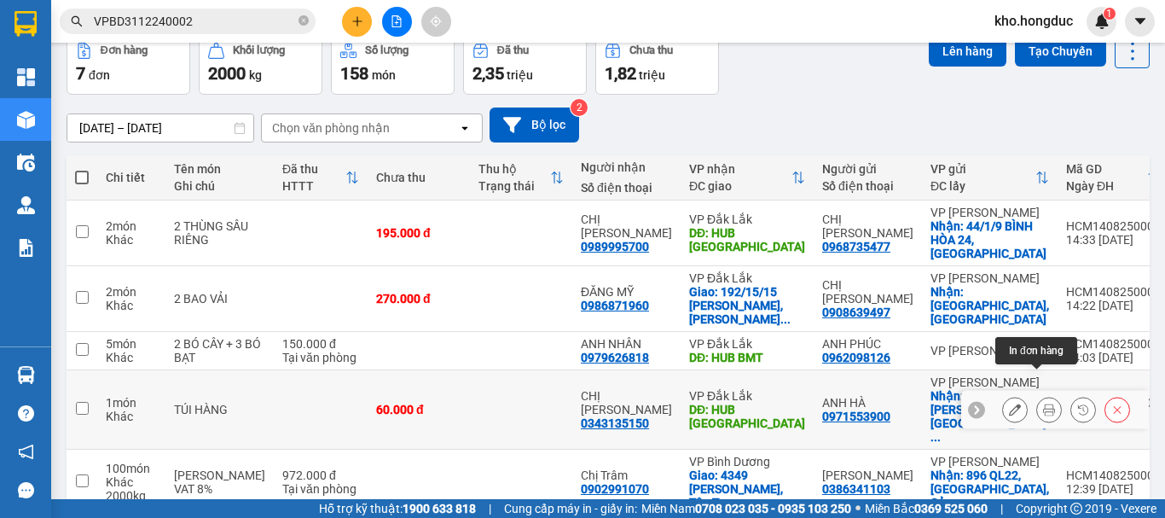
click at [1043, 403] on icon at bounding box center [1049, 409] width 12 height 12
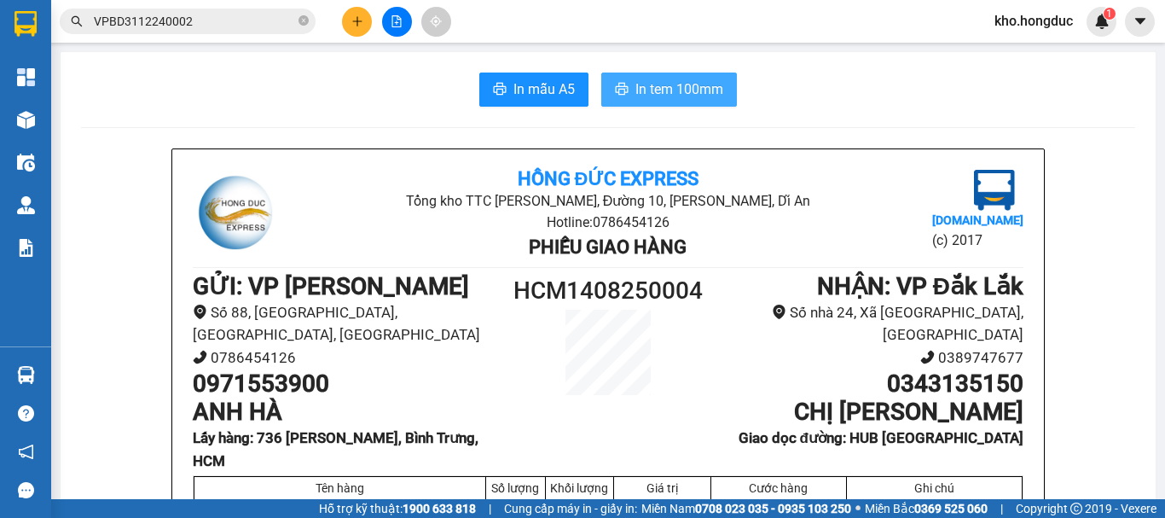
click at [624, 81] on button "In tem 100mm" at bounding box center [669, 90] width 136 height 34
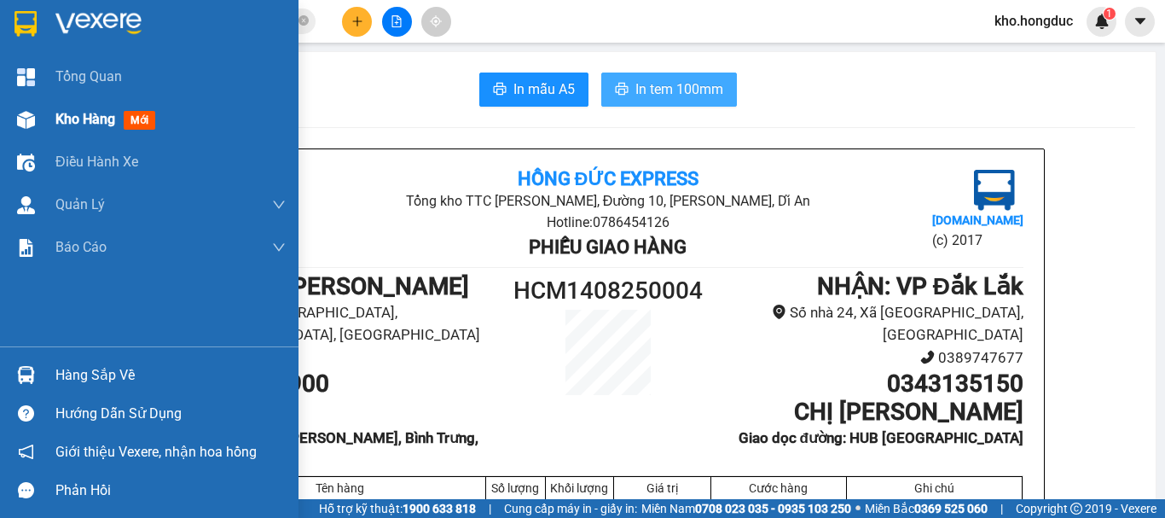
click at [15, 121] on div at bounding box center [26, 120] width 30 height 30
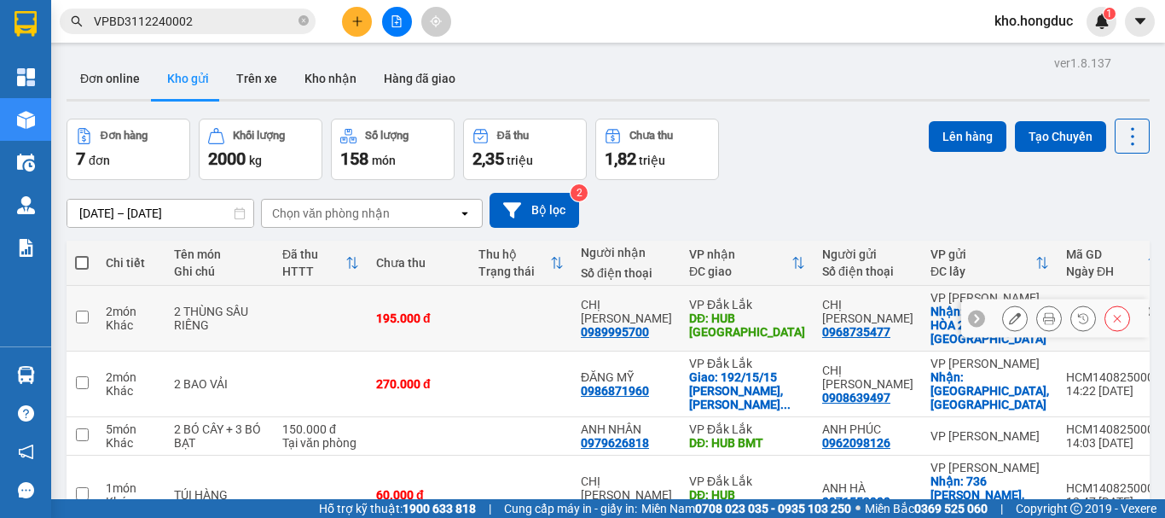
click at [1043, 312] on icon at bounding box center [1049, 318] width 12 height 12
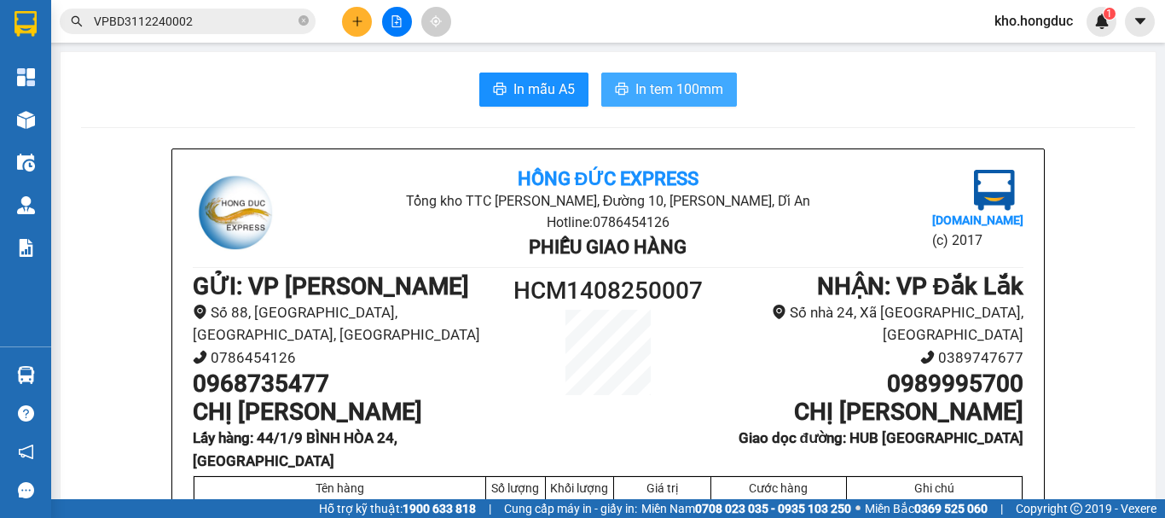
click at [640, 105] on button "In tem 100mm" at bounding box center [669, 90] width 136 height 34
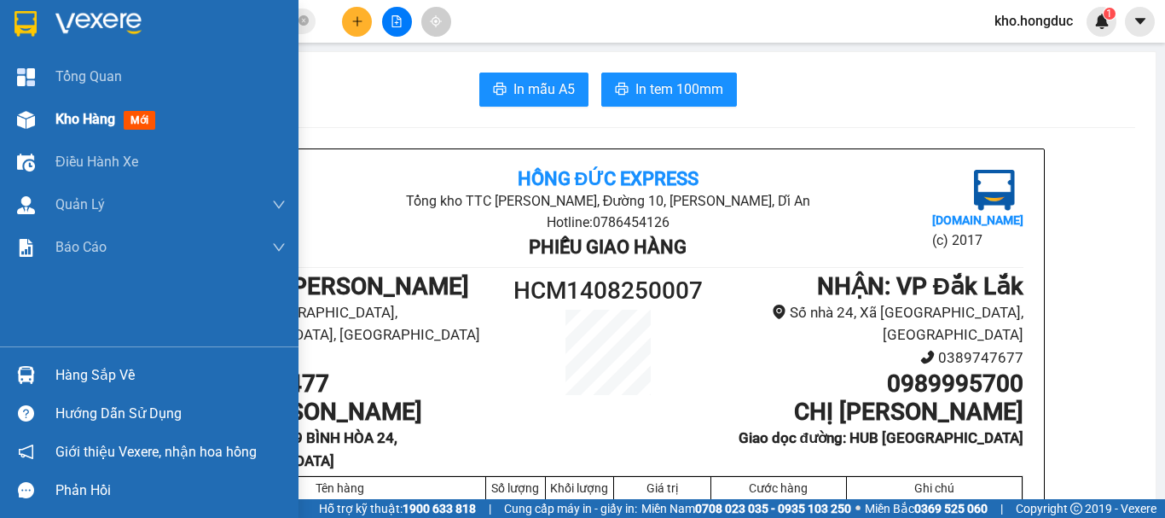
click at [15, 116] on div at bounding box center [26, 120] width 30 height 30
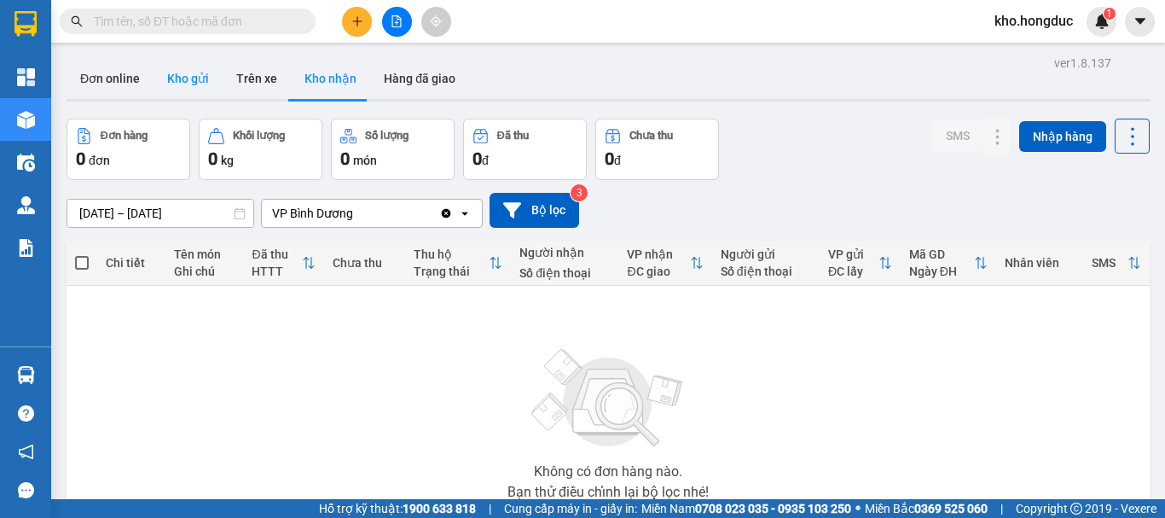
click at [177, 80] on button "Kho gửi" at bounding box center [188, 78] width 69 height 41
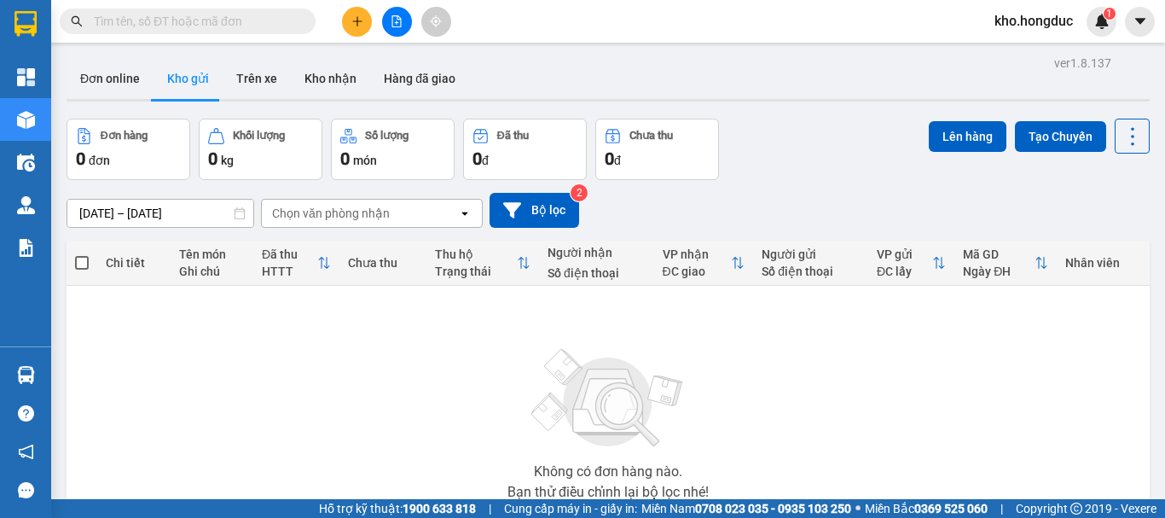
click at [364, 25] on button at bounding box center [357, 22] width 30 height 30
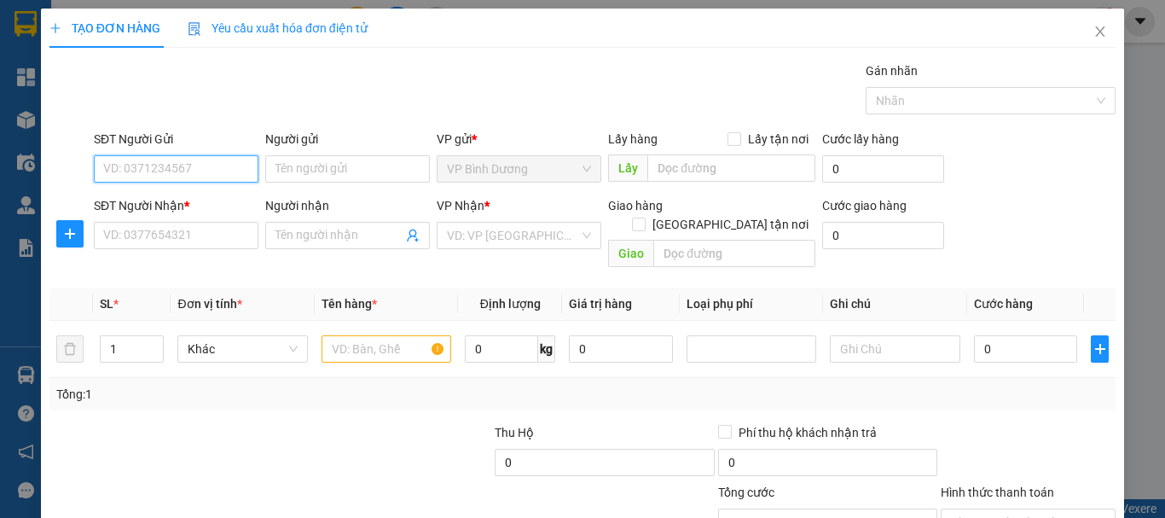
click at [172, 174] on input "SĐT Người Gửi" at bounding box center [176, 168] width 165 height 27
paste input "0976606309"
type input "0976606309"
click at [191, 172] on input "0976606309" at bounding box center [176, 168] width 165 height 27
click at [190, 201] on div "0976606309 - Khách Gửi" at bounding box center [174, 203] width 142 height 19
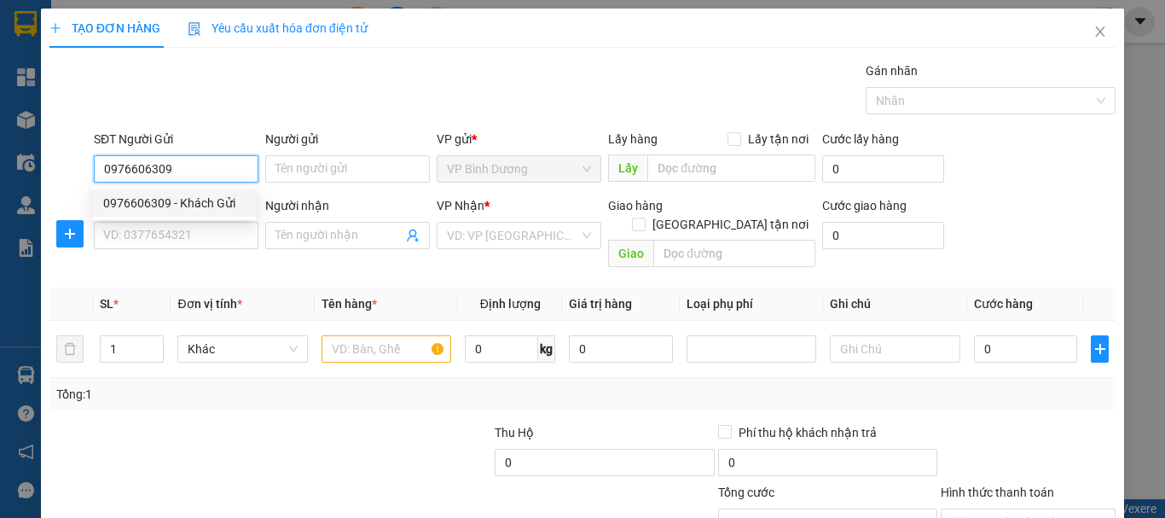
type input "Khách Gửi"
type input "Bửu Long , [GEOGRAPHIC_DATA]"
type input "0974933546"
type input "[PERSON_NAME]"
checkbox input "true"
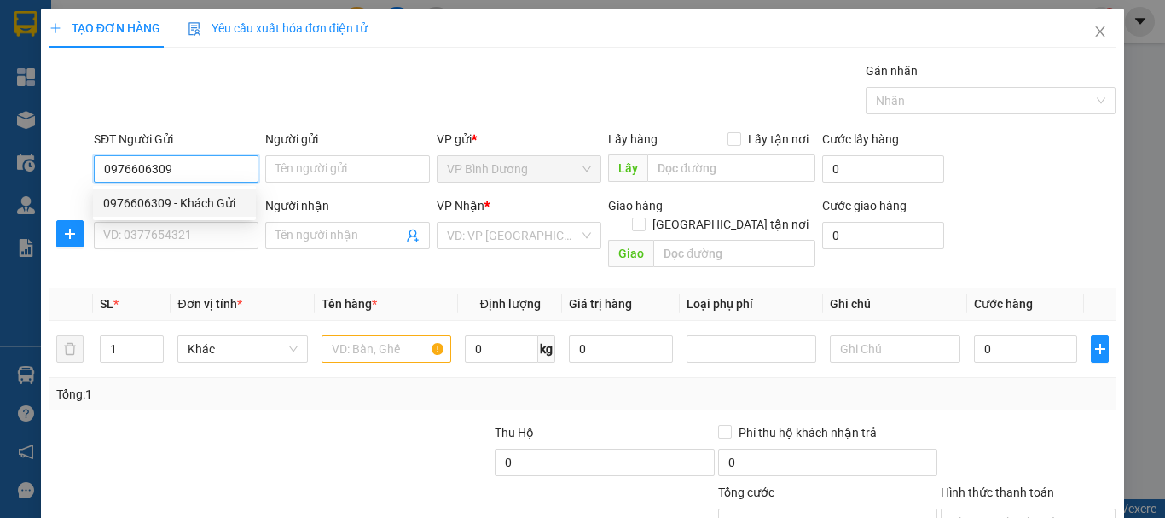
type input "[PHONE_NUMBER] [PERSON_NAME], Thành công, BMT"
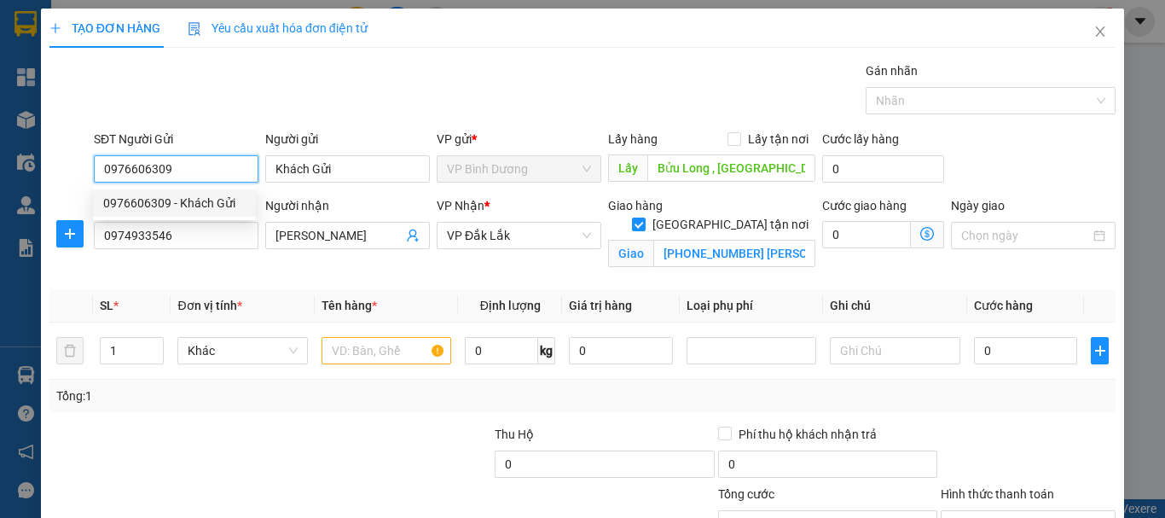
type input "7.850.000"
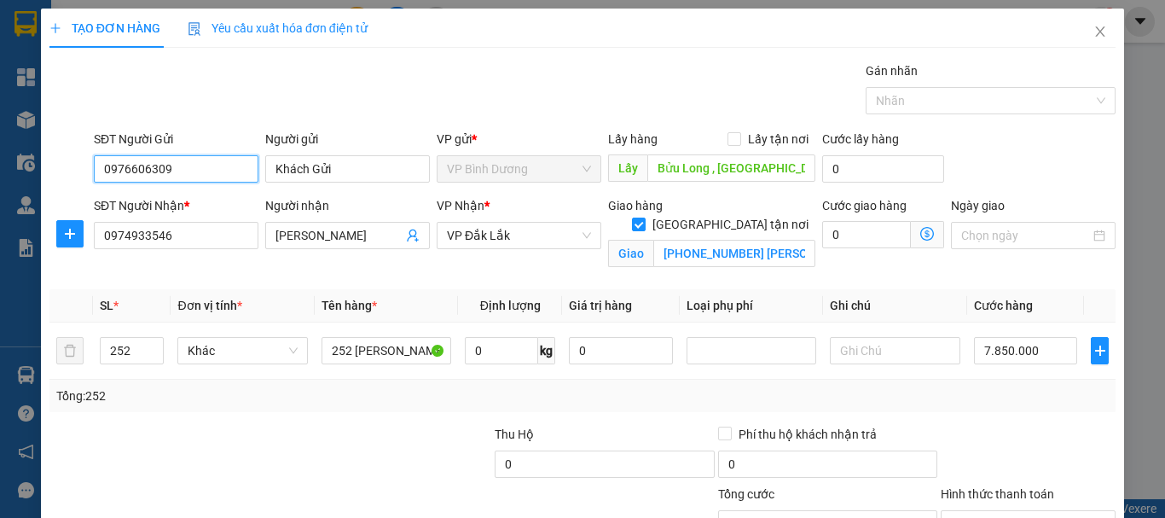
type input "0976606309"
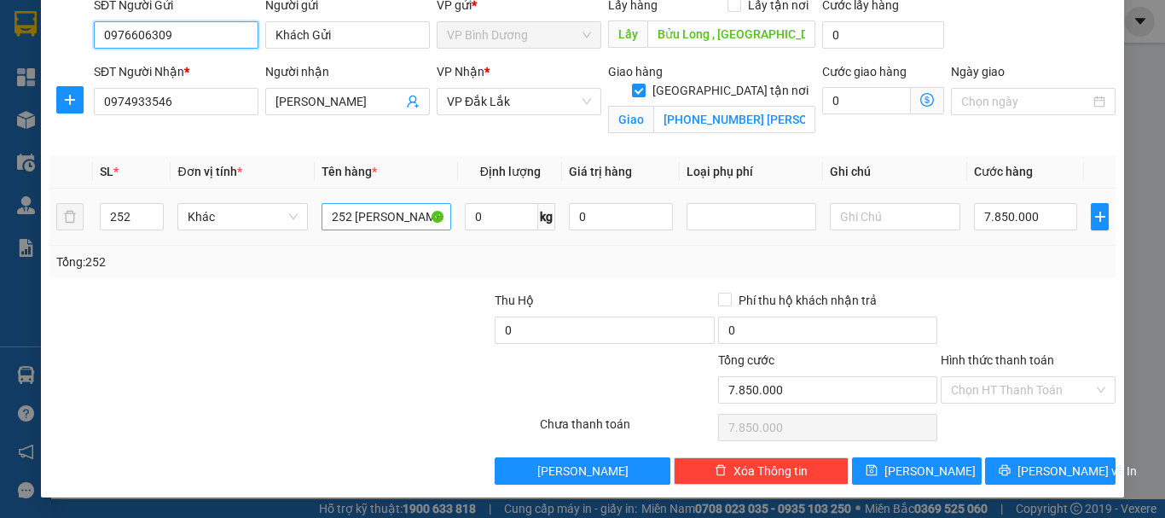
scroll to position [49, 0]
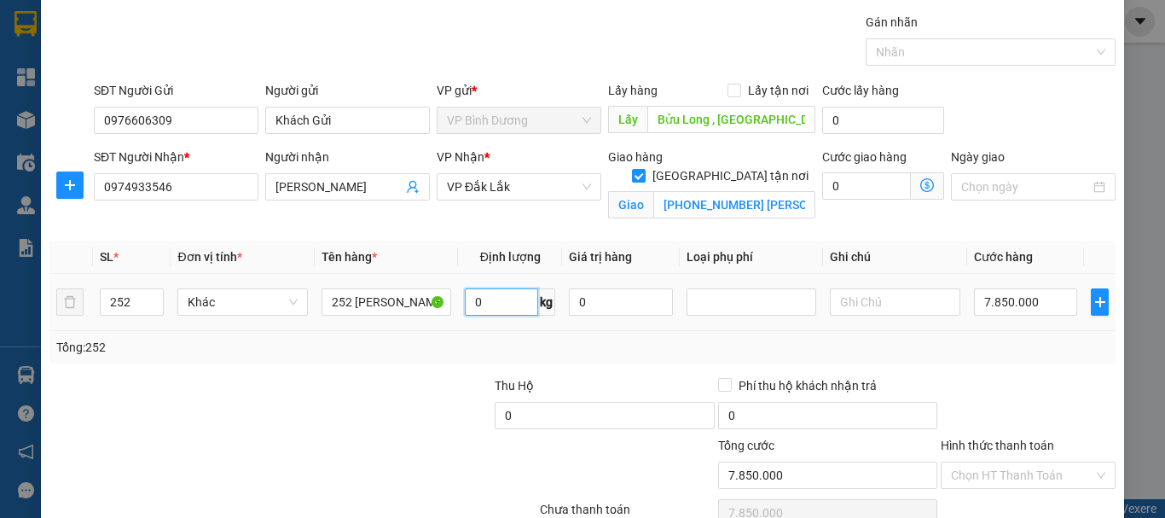
click at [502, 310] on input "0" at bounding box center [501, 301] width 73 height 27
type input "5000"
click at [216, 316] on div "Khác" at bounding box center [242, 302] width 130 height 34
click at [216, 309] on span "Khác" at bounding box center [242, 302] width 109 height 26
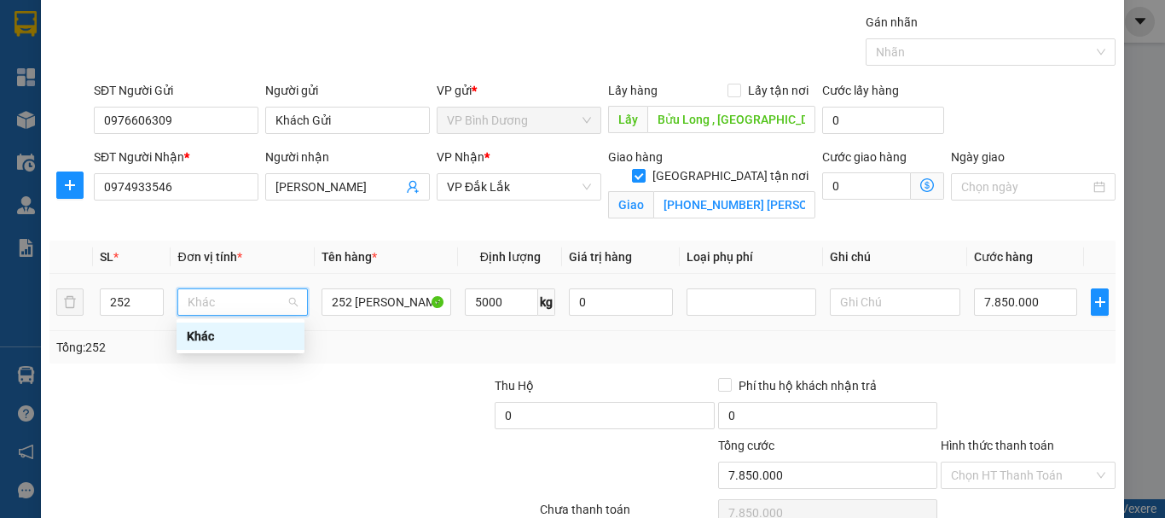
click at [216, 309] on span "Khác" at bounding box center [242, 302] width 109 height 26
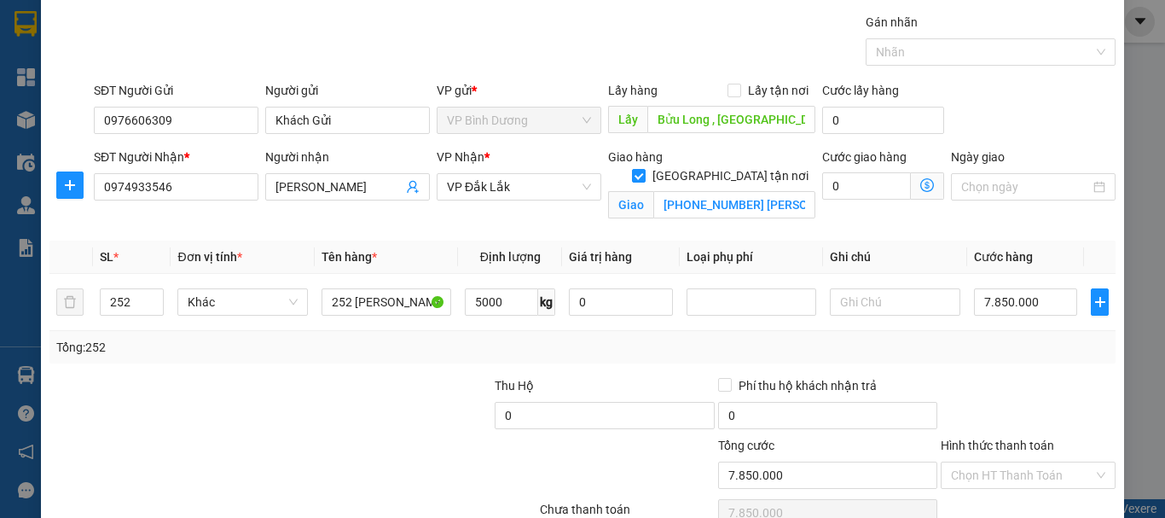
click at [382, 366] on div "Transit Pickup Surcharge Ids Transit Deliver Surcharge Ids Transit Deliver Surc…" at bounding box center [582, 291] width 1066 height 557
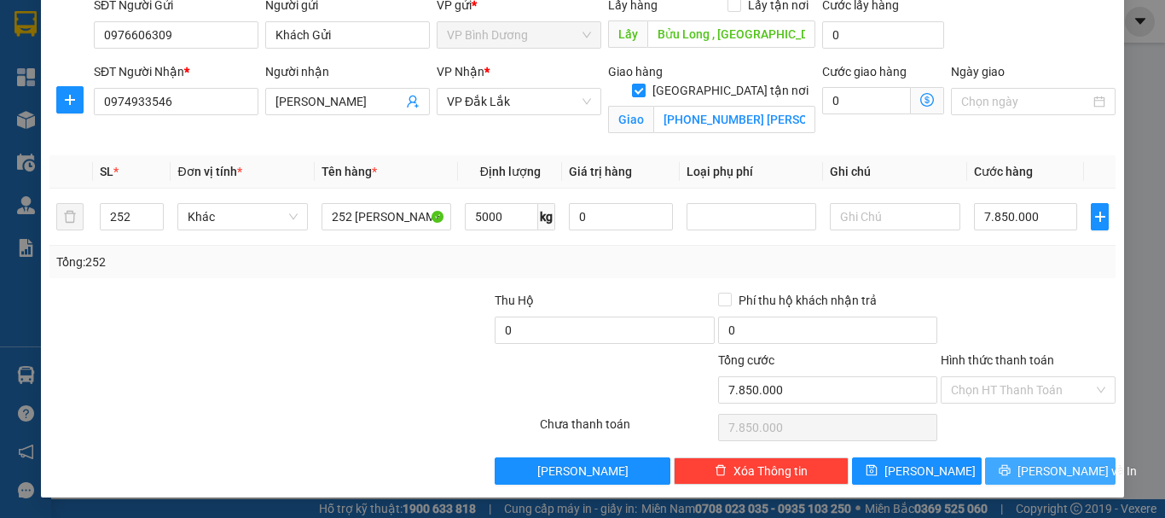
click at [1038, 473] on span "[PERSON_NAME] và In" at bounding box center [1077, 470] width 119 height 19
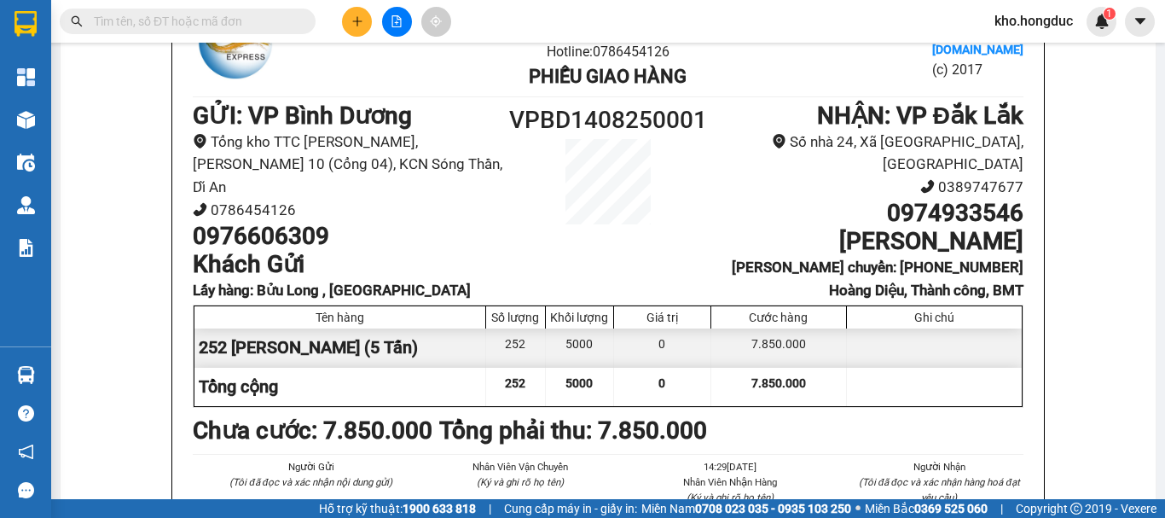
scroll to position [85, 0]
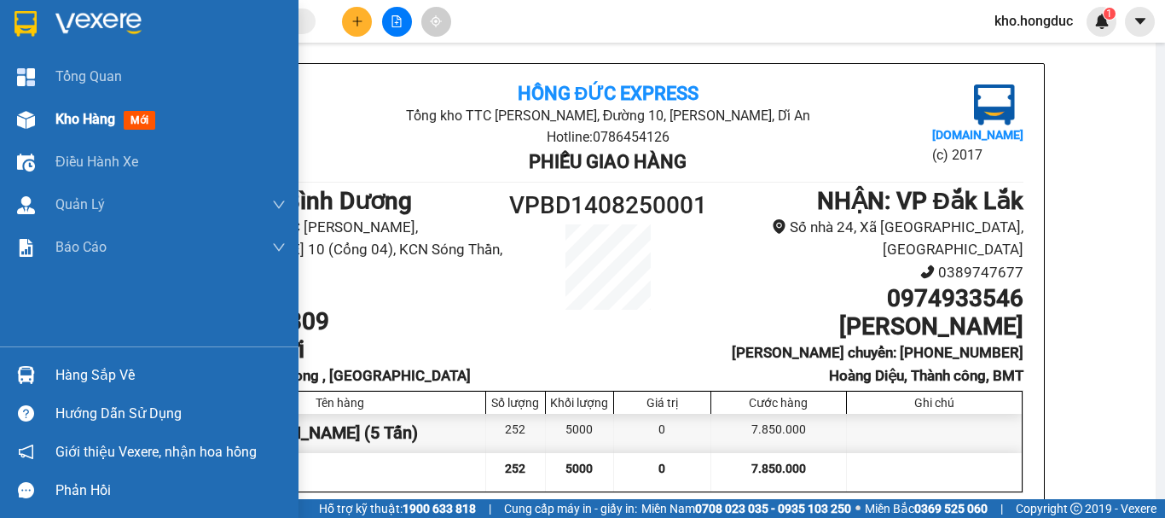
click at [65, 135] on div "Kho hàng mới" at bounding box center [170, 119] width 230 height 43
